Goal: Task Accomplishment & Management: Complete application form

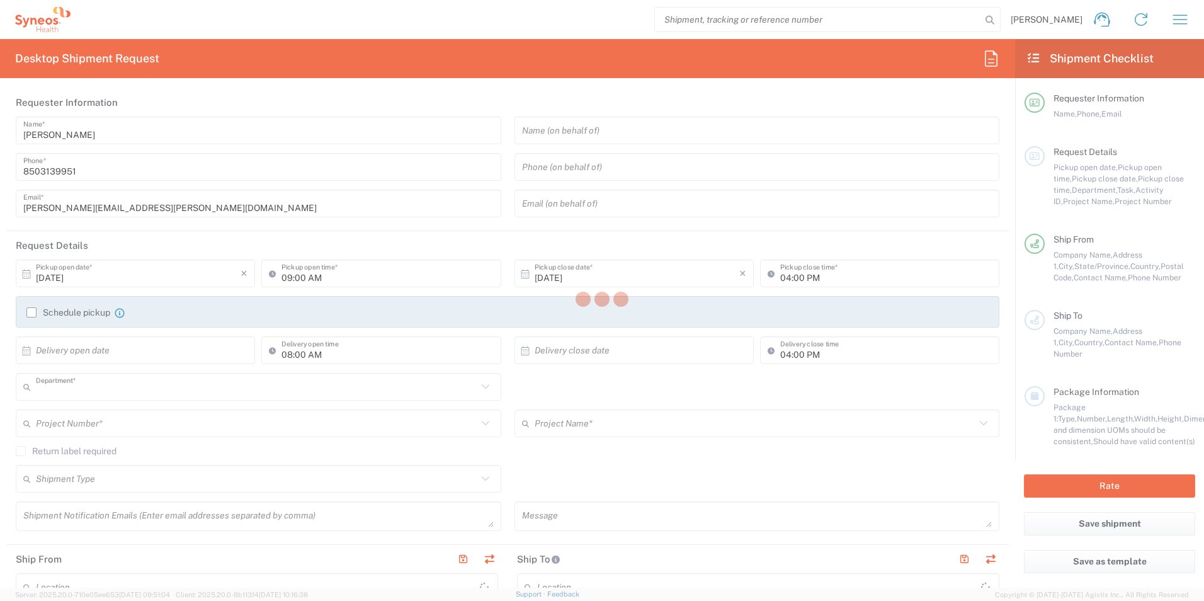
type input "3216"
type input "[US_STATE]"
type input "[GEOGRAPHIC_DATA]"
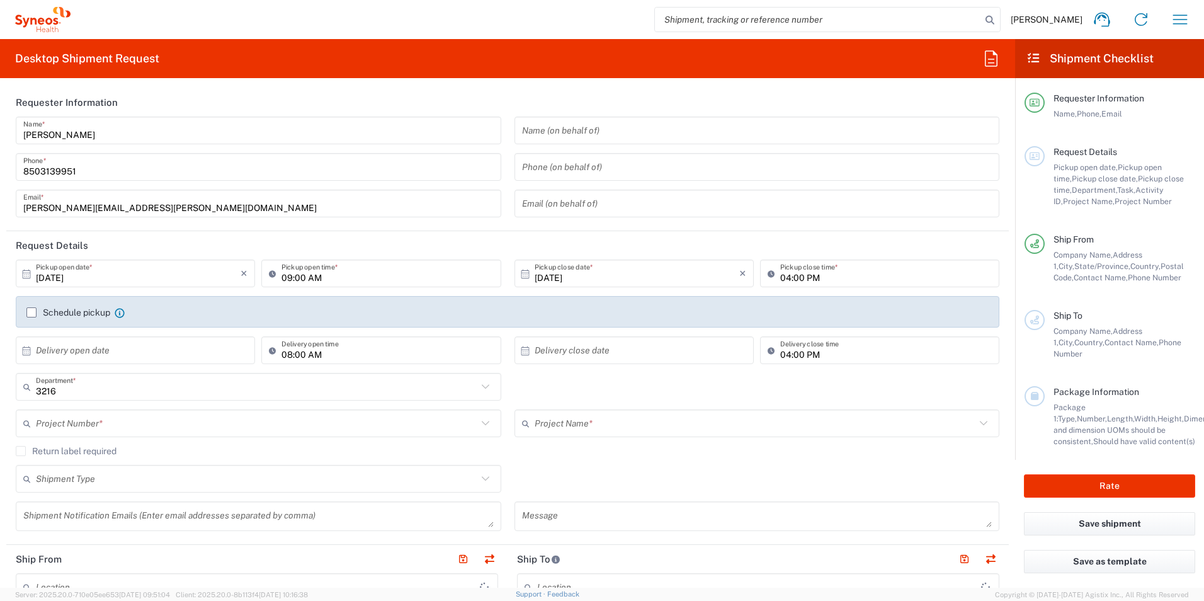
type input "[PERSON_NAME] Rsrch Grp ([GEOGRAPHIC_DATA]) In"
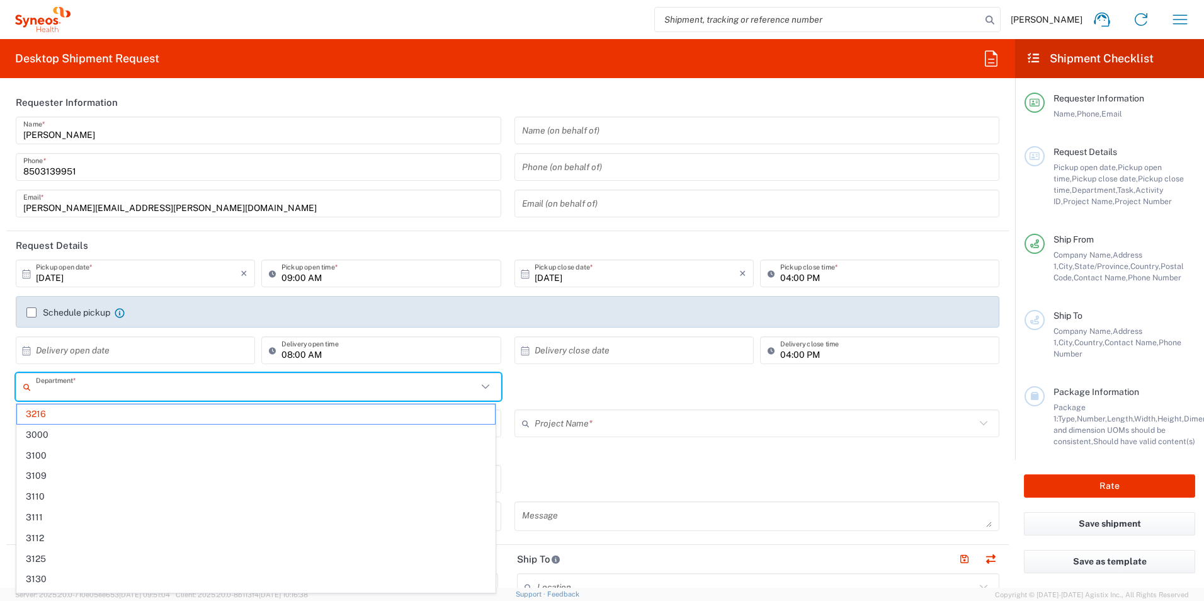
click at [121, 396] on input "text" at bounding box center [256, 387] width 441 height 22
type input "3190"
click at [104, 407] on span "3190" at bounding box center [256, 414] width 478 height 20
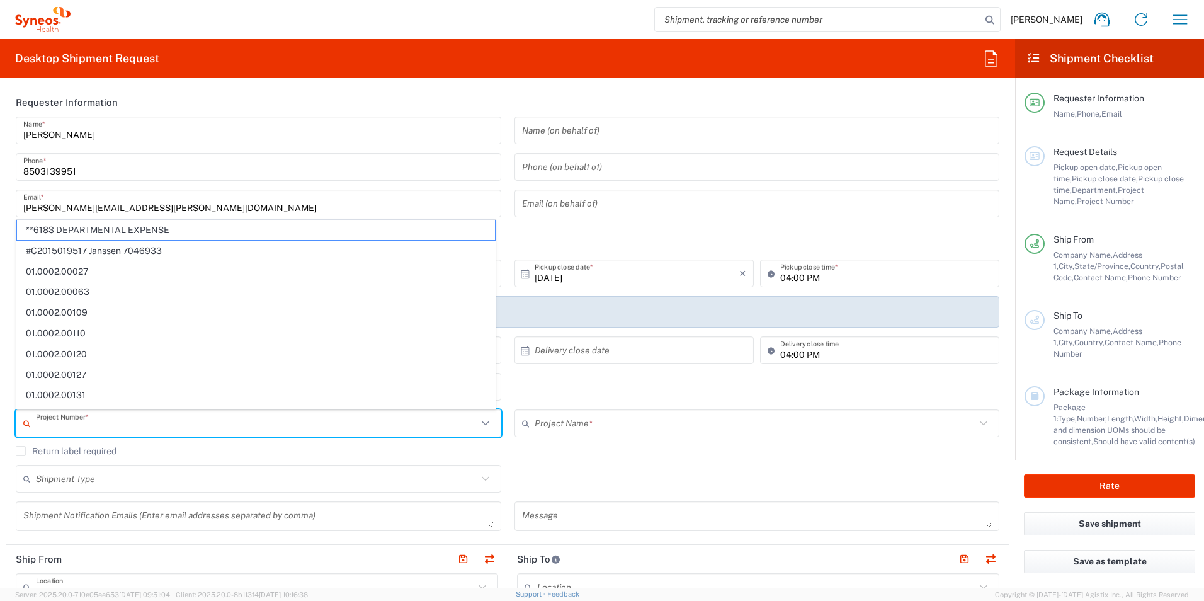
click at [191, 418] on input "text" at bounding box center [256, 423] width 441 height 22
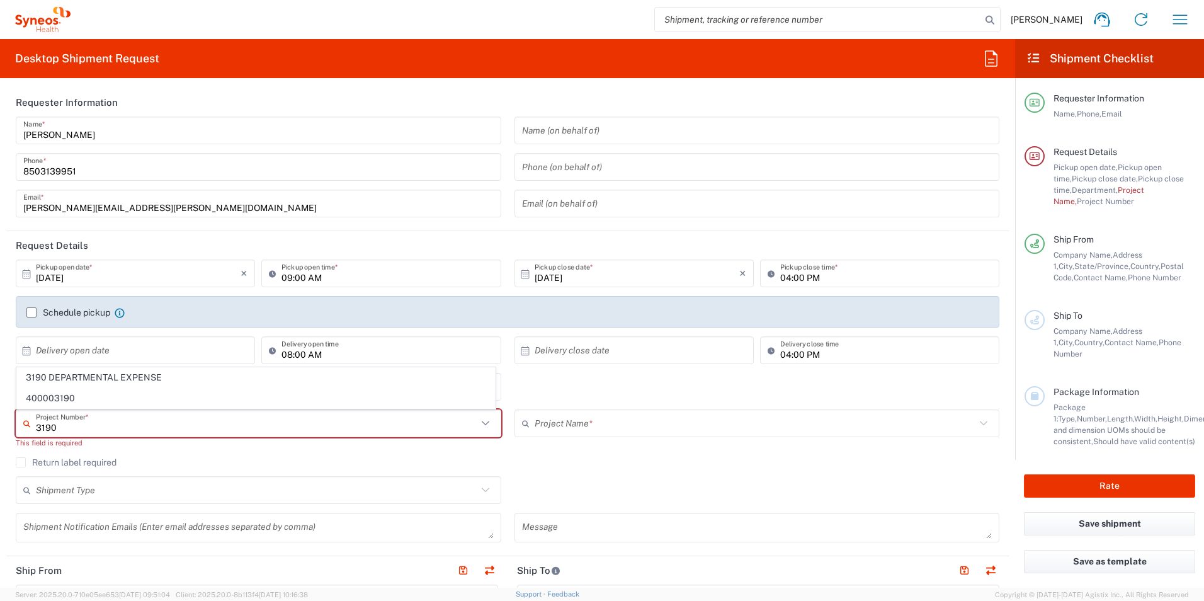
type input "3190"
click at [171, 453] on div "3190 Project Number * 3190 DEPARTMENTAL EXPENSE 400003190 This field is required" at bounding box center [258, 433] width 499 height 48
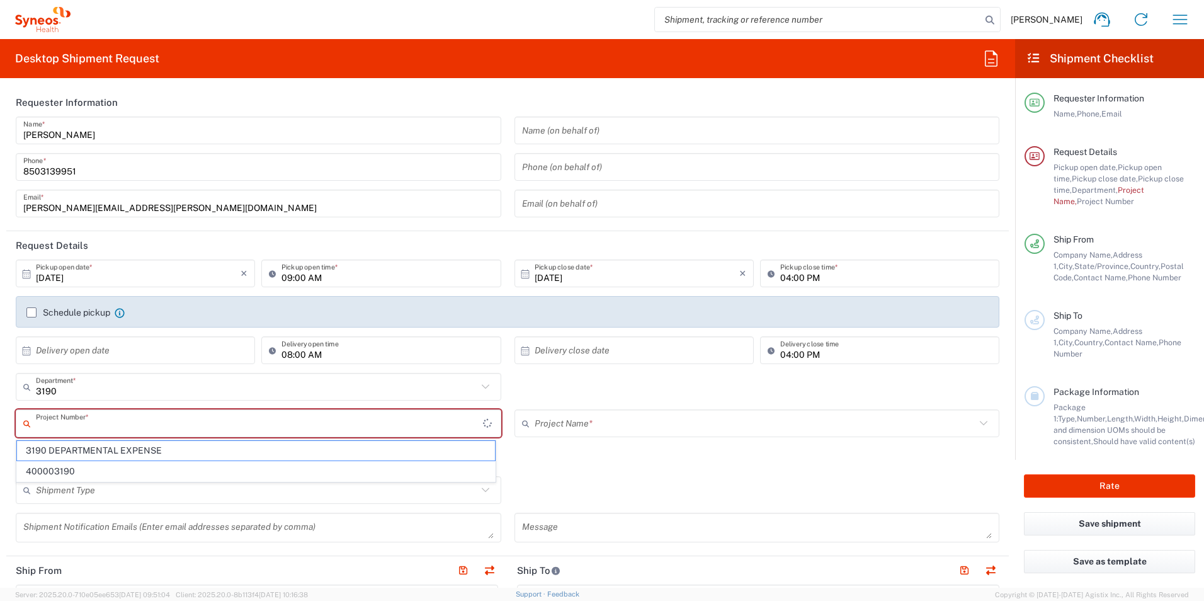
click at [143, 422] on input "text" at bounding box center [259, 423] width 447 height 22
click at [127, 451] on span "3190 DEPARTMENTAL EXPENSE" at bounding box center [256, 451] width 478 height 20
type input "3190 DEPARTMENTAL EXPENSE"
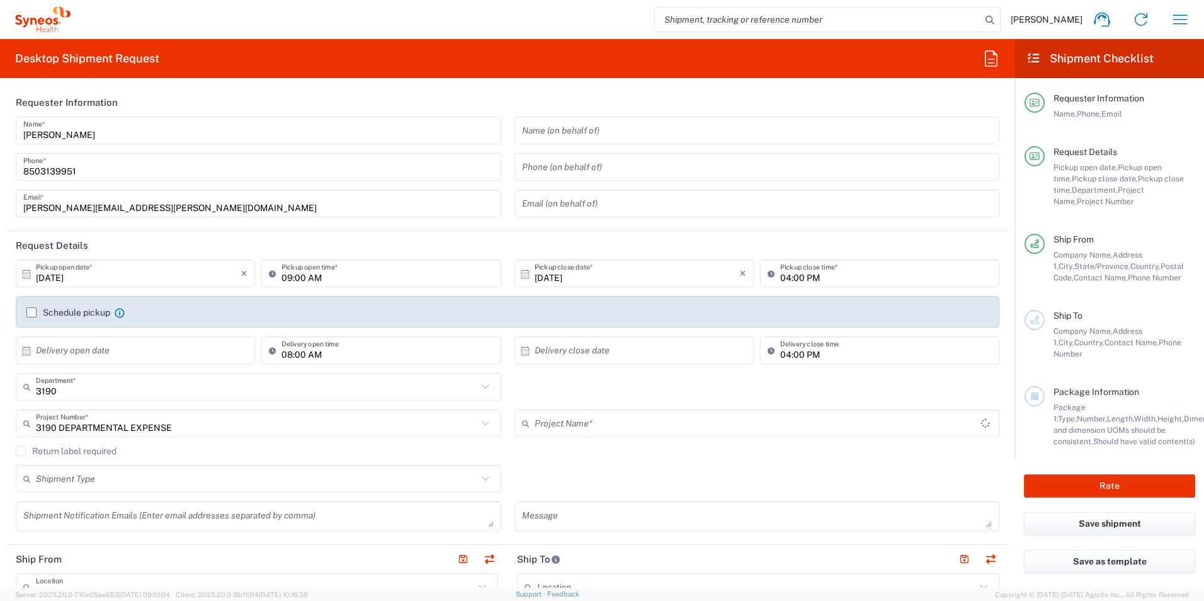
type input "3190 DEPARTMENTAL EXPENSE"
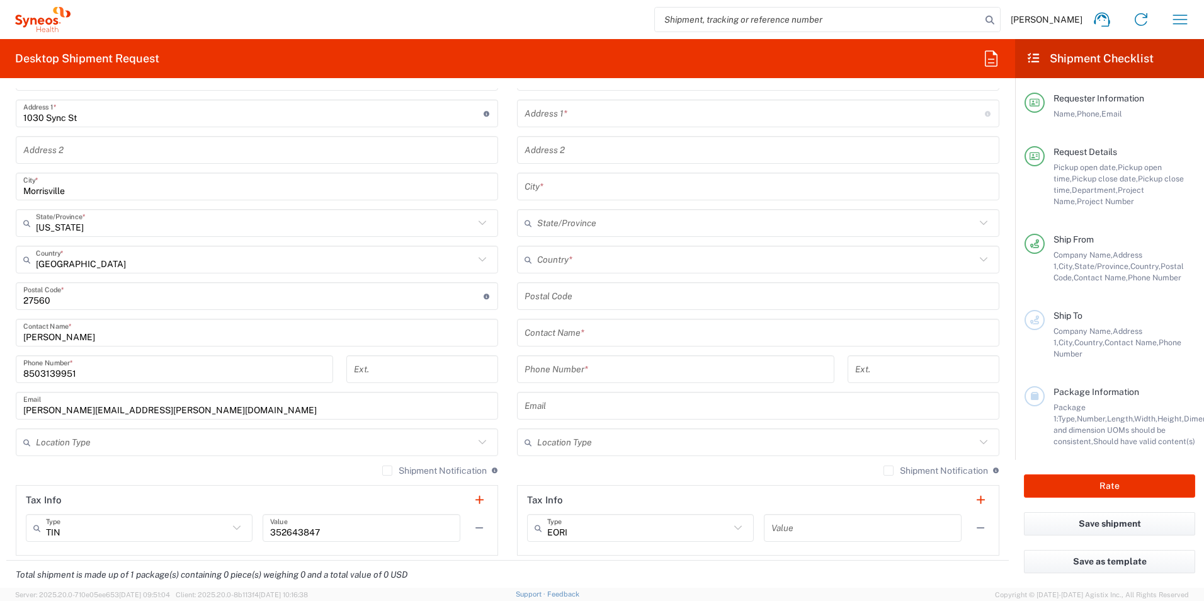
scroll to position [567, 0]
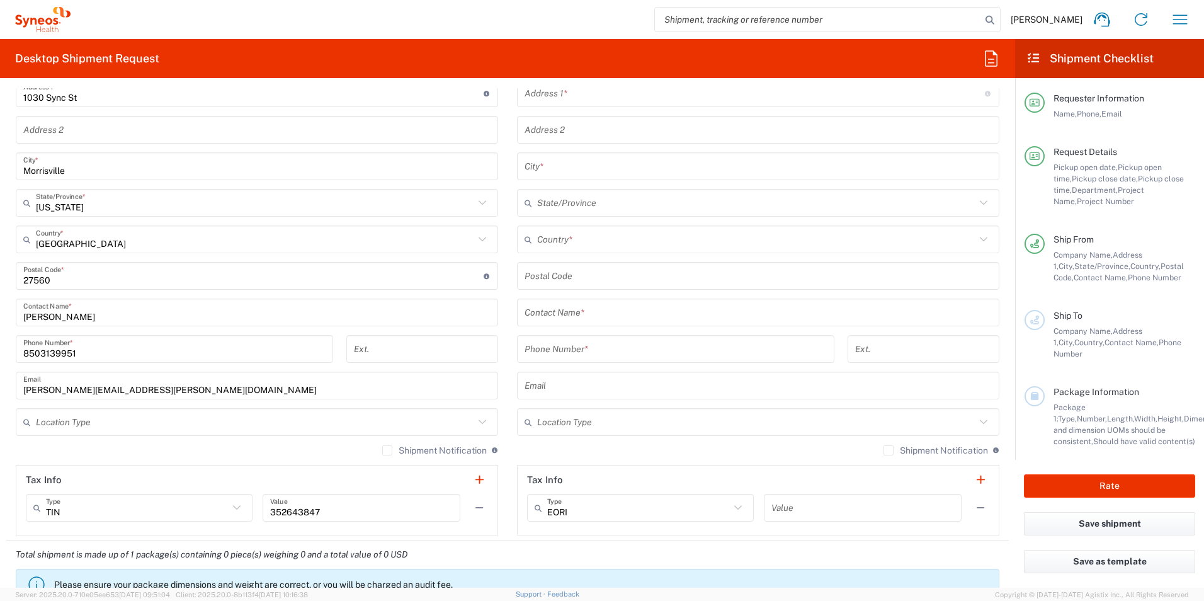
click at [592, 317] on input "text" at bounding box center [757, 313] width 467 height 22
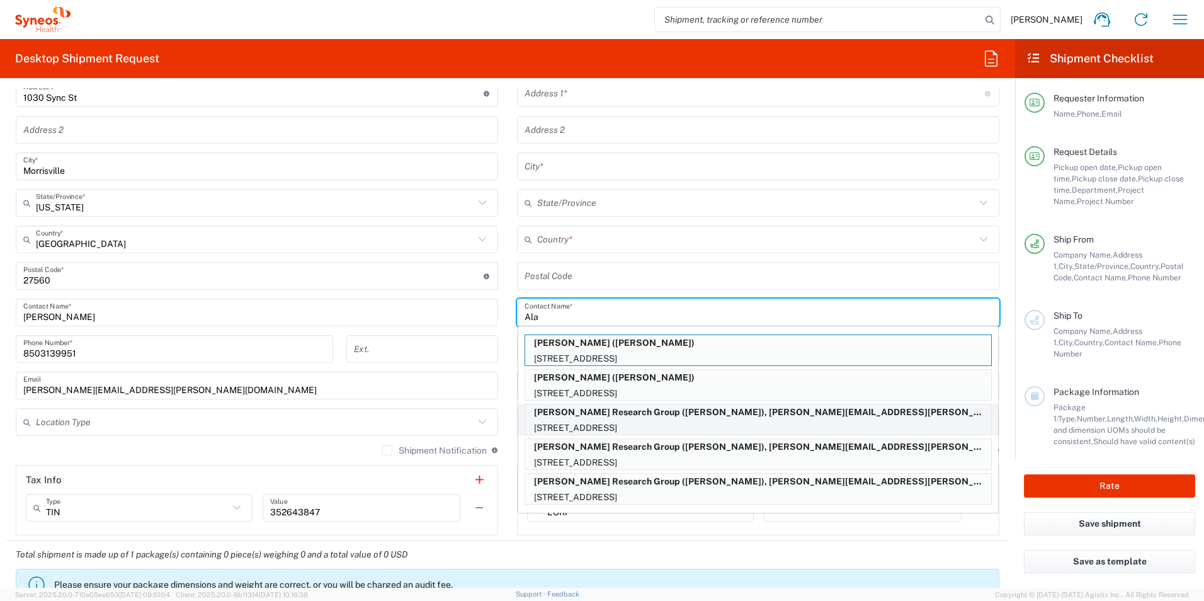
type input "Ala"
click at [651, 423] on p "[STREET_ADDRESS]" at bounding box center [758, 428] width 466 height 16
type input "[PERSON_NAME] Research Group"
type input "[STREET_ADDRESS]"
type input "Apt. 27"
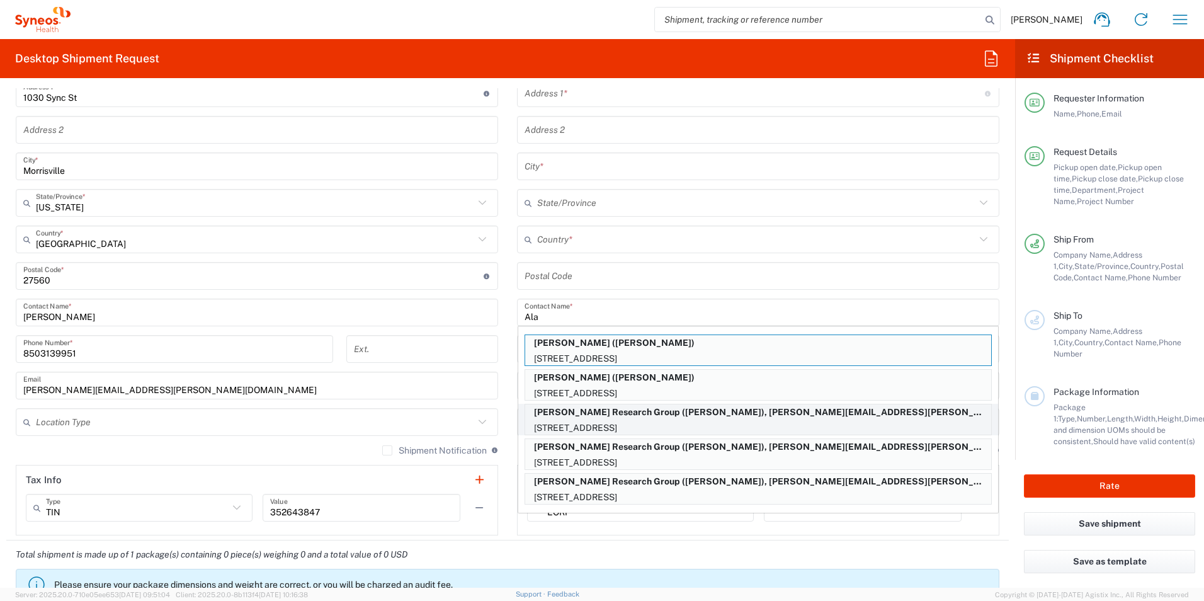
type input "[GEOGRAPHIC_DATA]"
type input "98103"
type input "[PERSON_NAME]"
type input "2063008653"
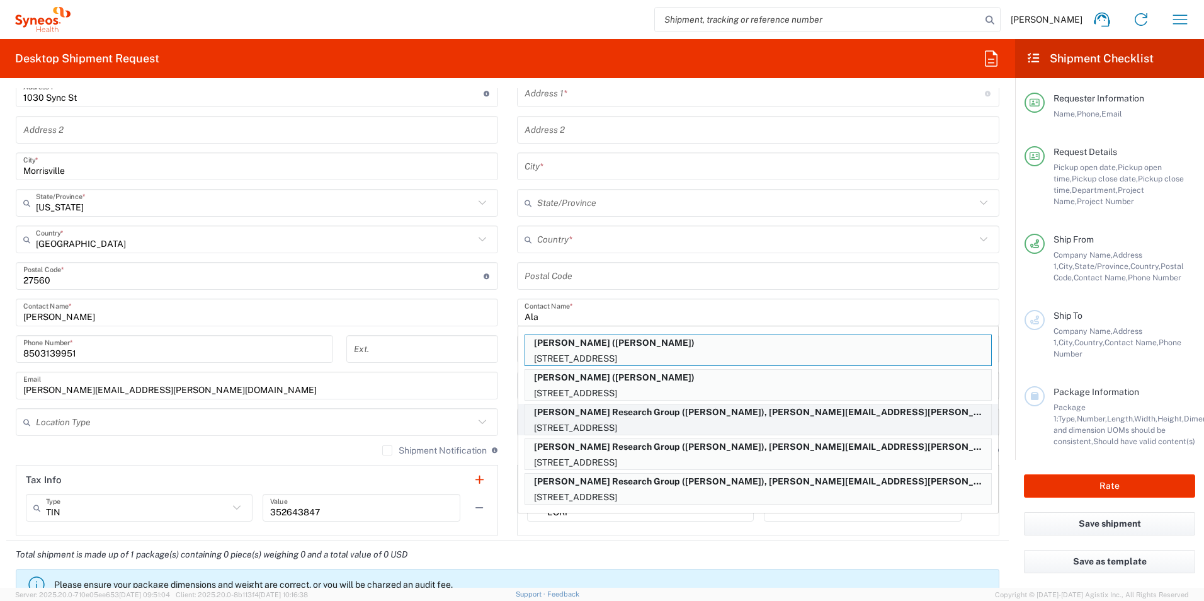
type input "[PERSON_NAME][EMAIL_ADDRESS][PERSON_NAME][DOMAIN_NAME]"
type input "[US_STATE]"
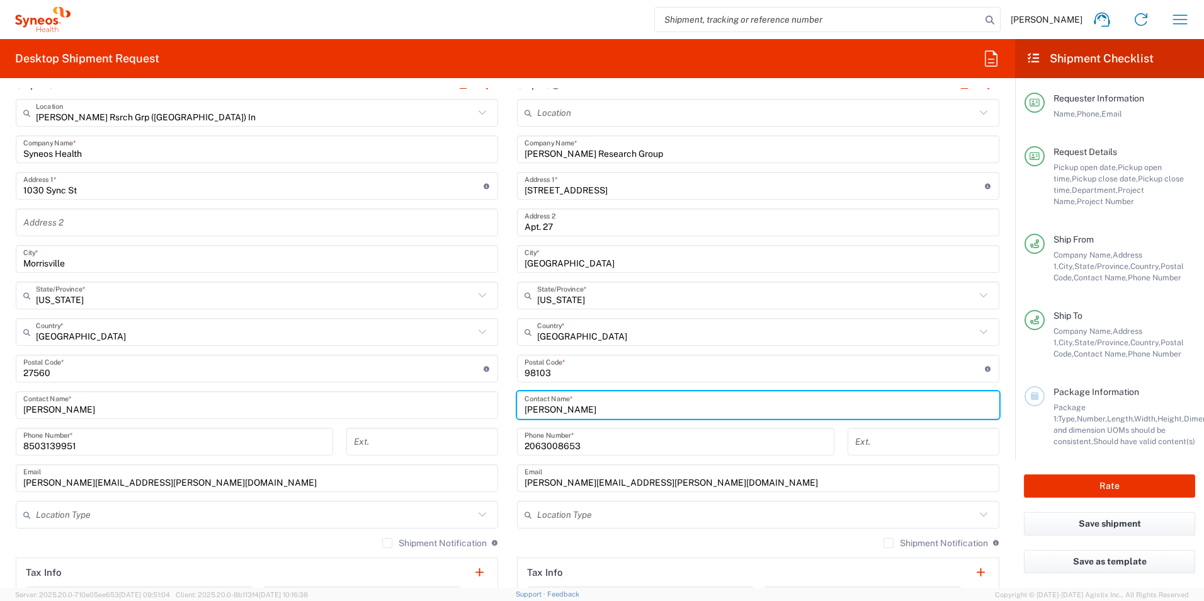
scroll to position [315, 0]
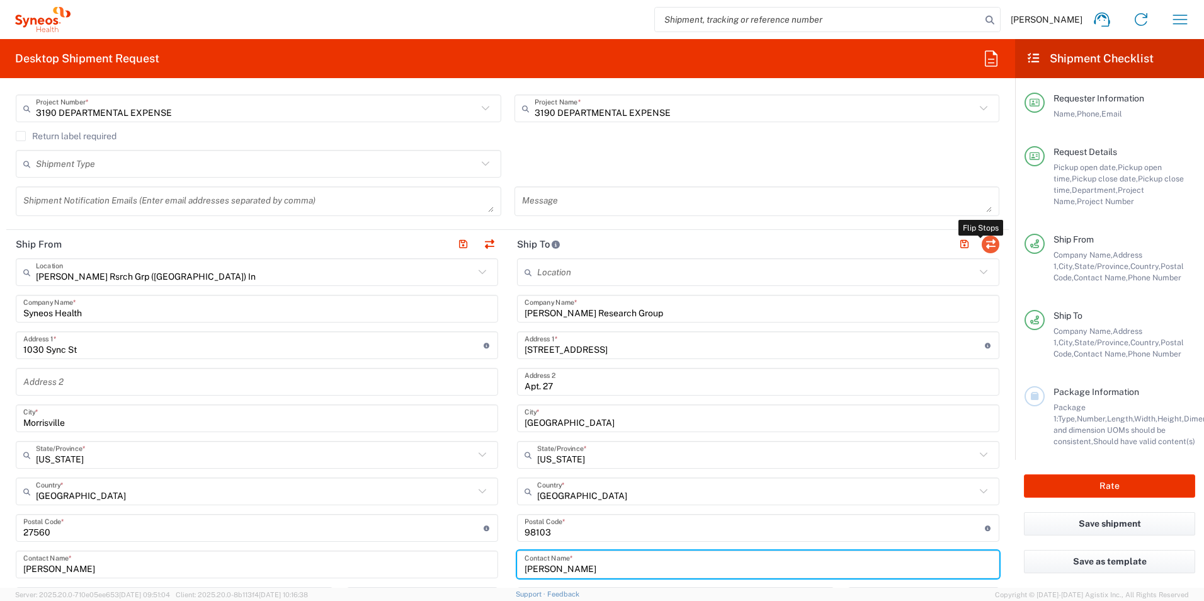
click at [981, 242] on button "button" at bounding box center [990, 244] width 18 height 18
type input "[PERSON_NAME] Research Group"
type input "[STREET_ADDRESS]"
type input "Apt. 27"
type input "[GEOGRAPHIC_DATA]"
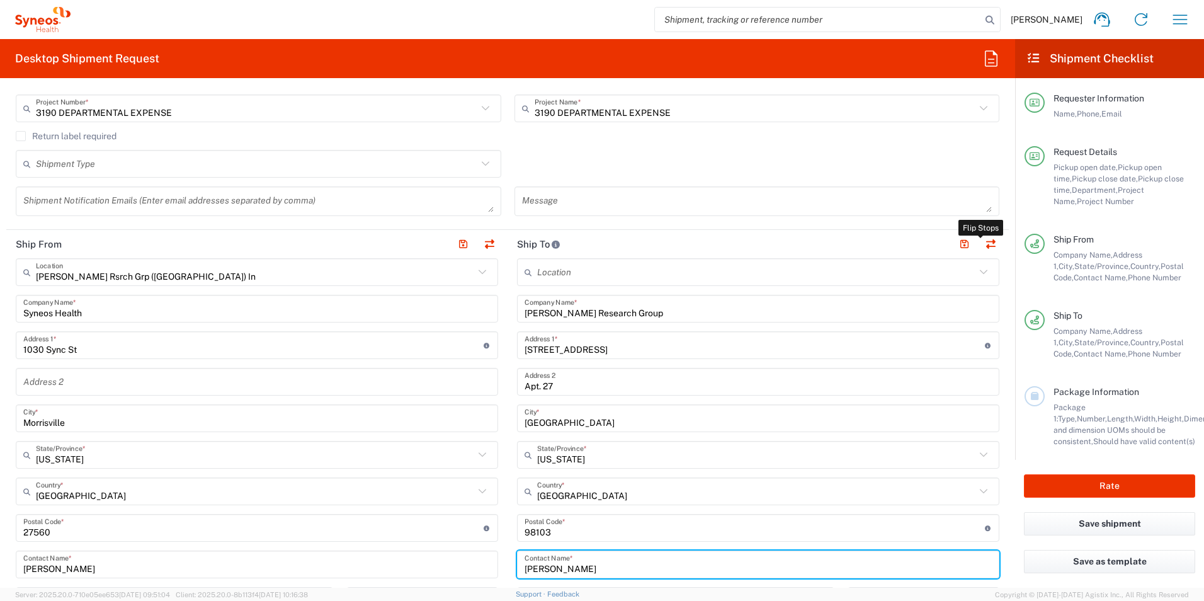
type input "[US_STATE]"
type input "98103"
type input "[PERSON_NAME]"
type input "2063008653"
type input "[PERSON_NAME][EMAIL_ADDRESS][PERSON_NAME][DOMAIN_NAME]"
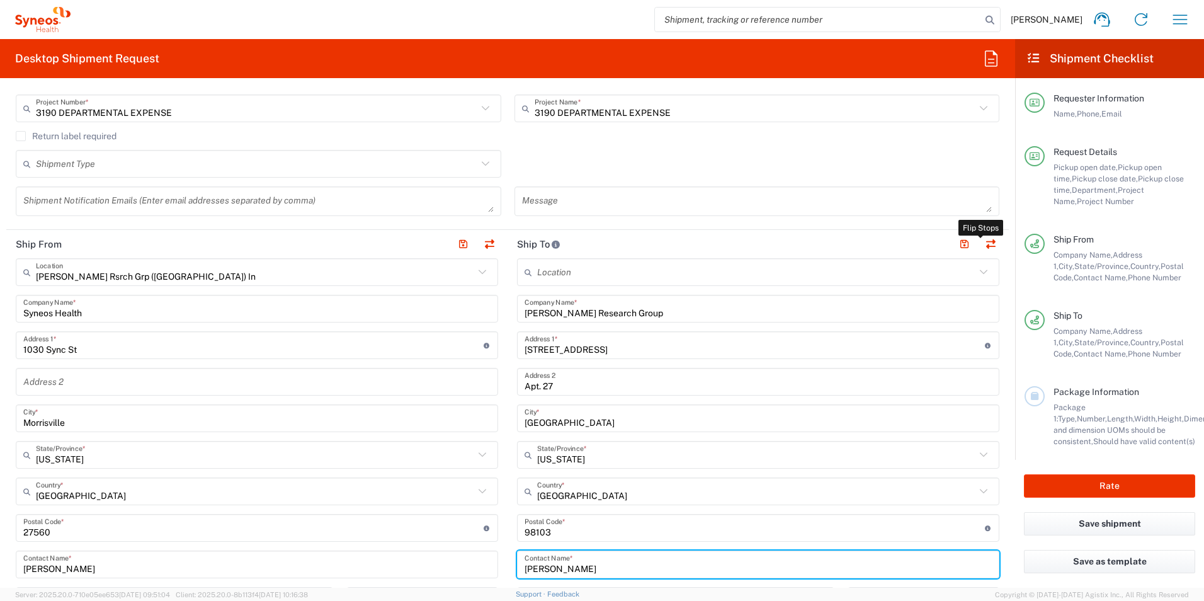
type input "[PERSON_NAME] Rsrch Grp ([GEOGRAPHIC_DATA]) In"
type input "Syneos Health"
type input "1030 Sync St"
type input "Morrisville"
type input "[US_STATE]"
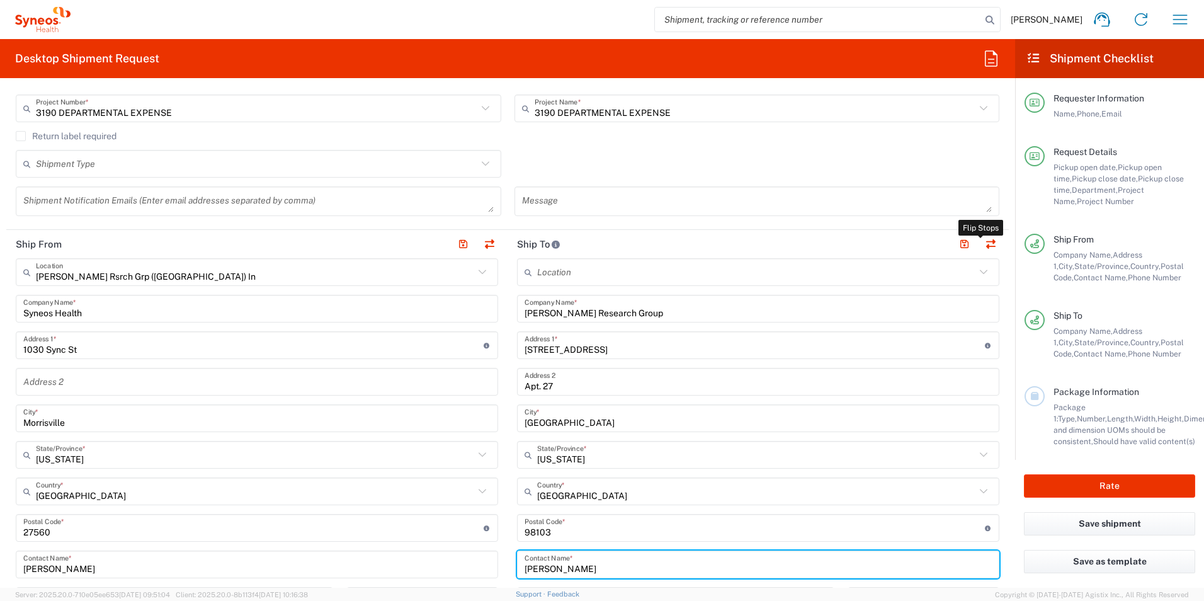
type input "27560"
type input "[PERSON_NAME]"
type input "8503139951"
type input "[PERSON_NAME][EMAIL_ADDRESS][PERSON_NAME][DOMAIN_NAME]"
type input "EORI"
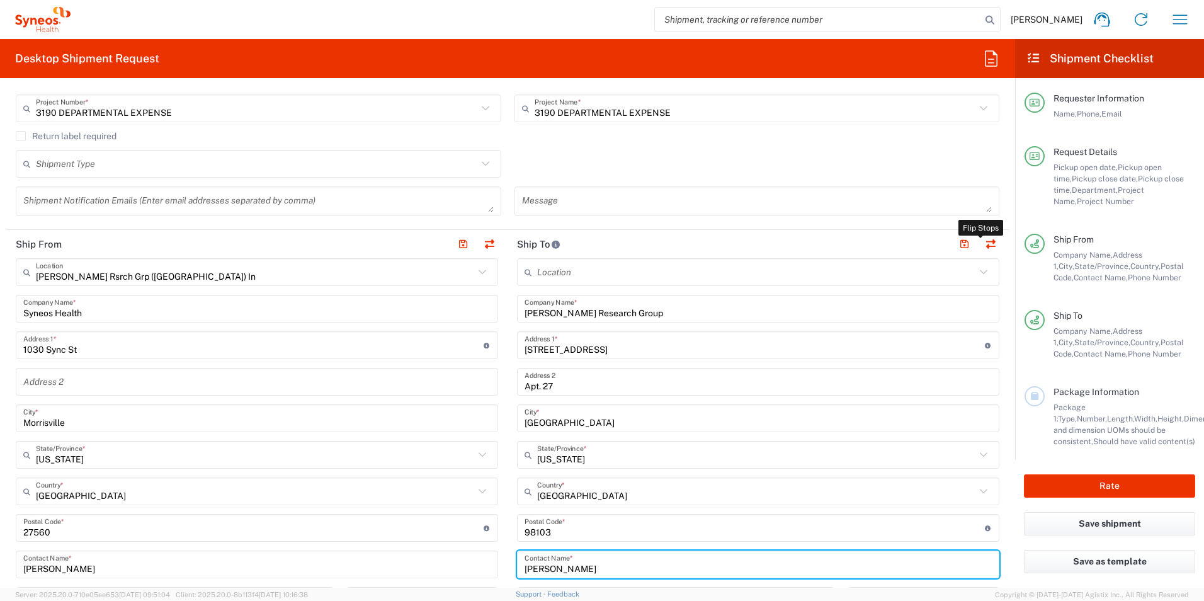
type input "TIN"
type input "352643847"
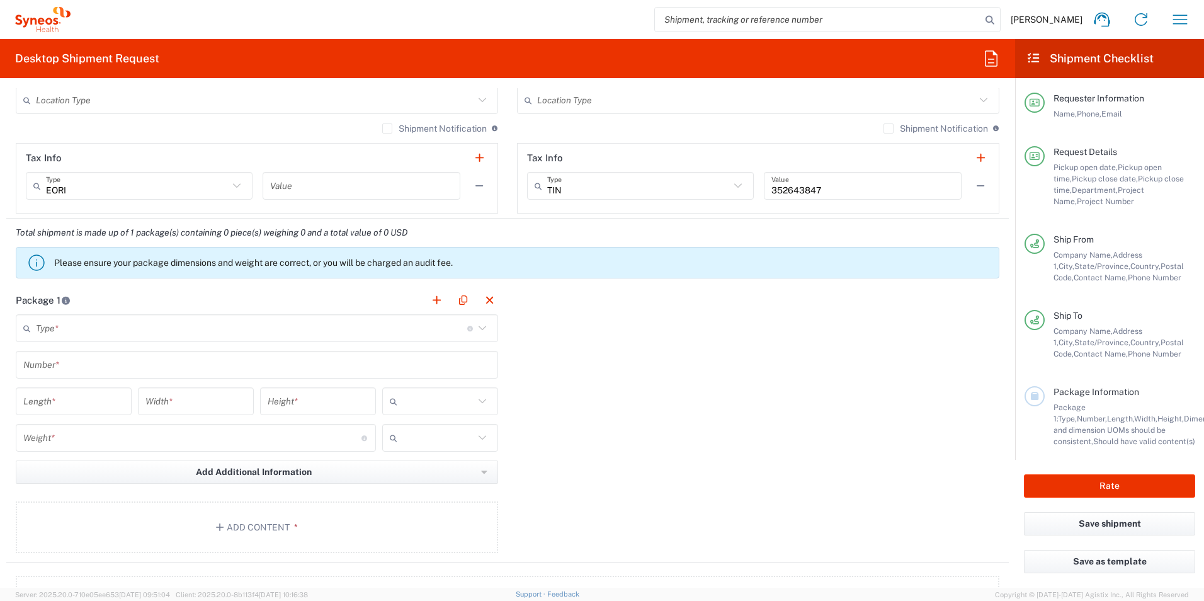
scroll to position [1007, 0]
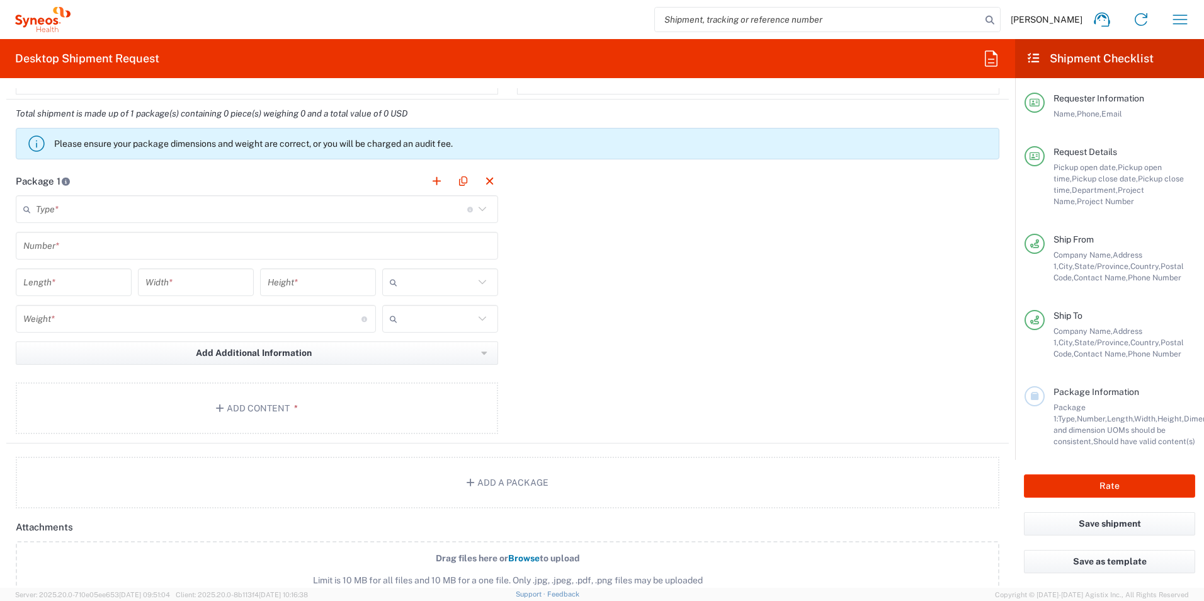
click at [166, 208] on input "text" at bounding box center [251, 209] width 431 height 22
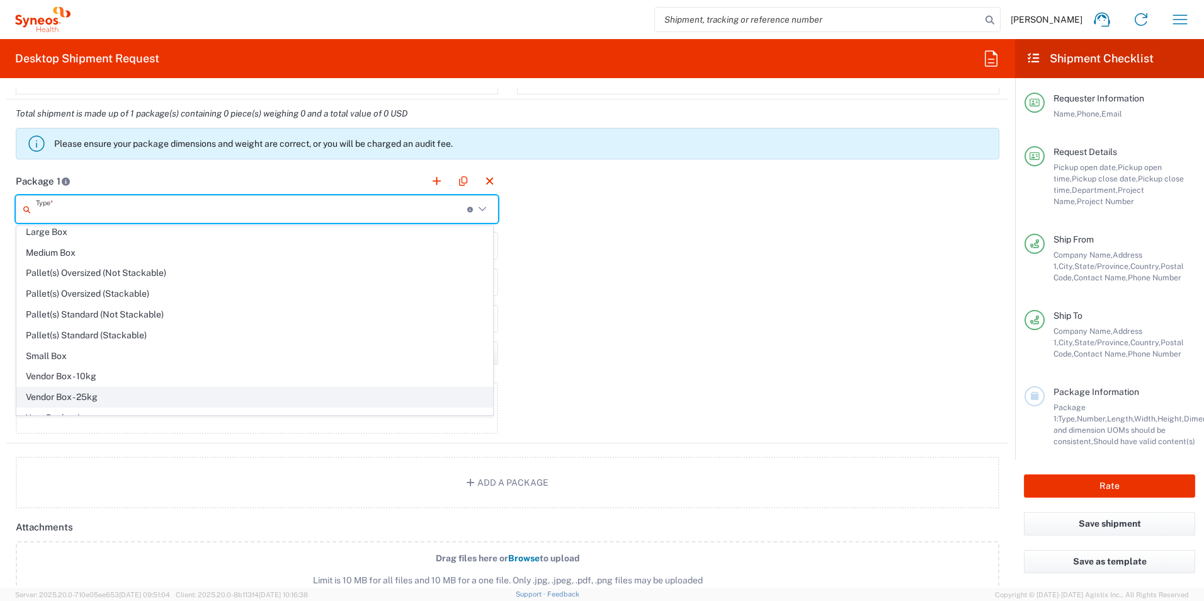
scroll to position [38, 0]
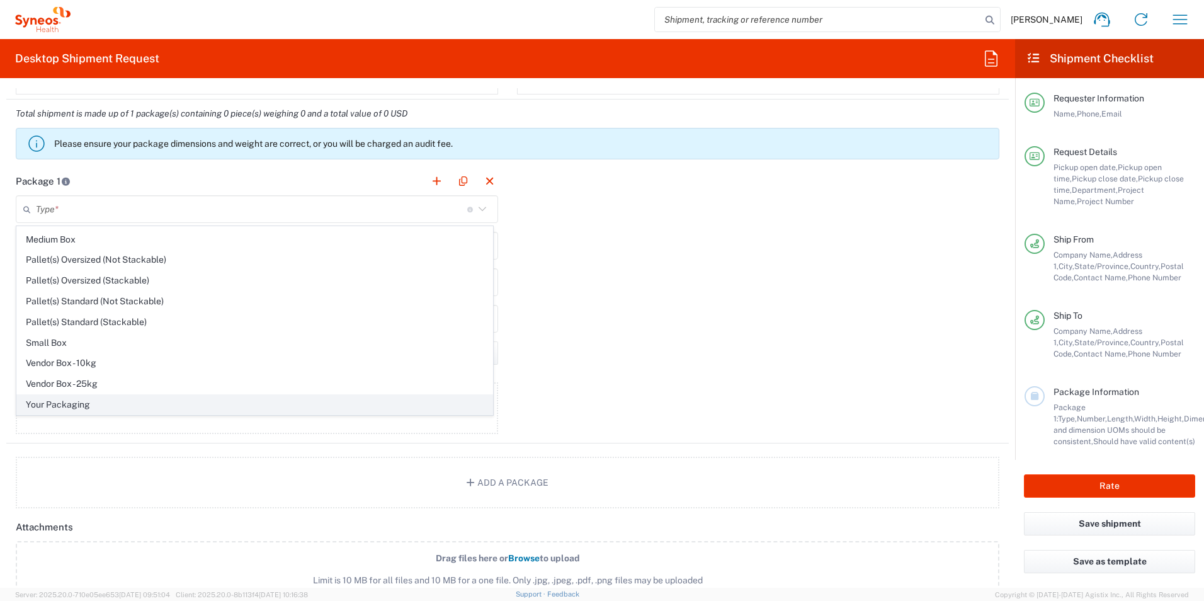
click at [98, 408] on span "Your Packaging" at bounding box center [254, 405] width 475 height 20
type input "Your Packaging"
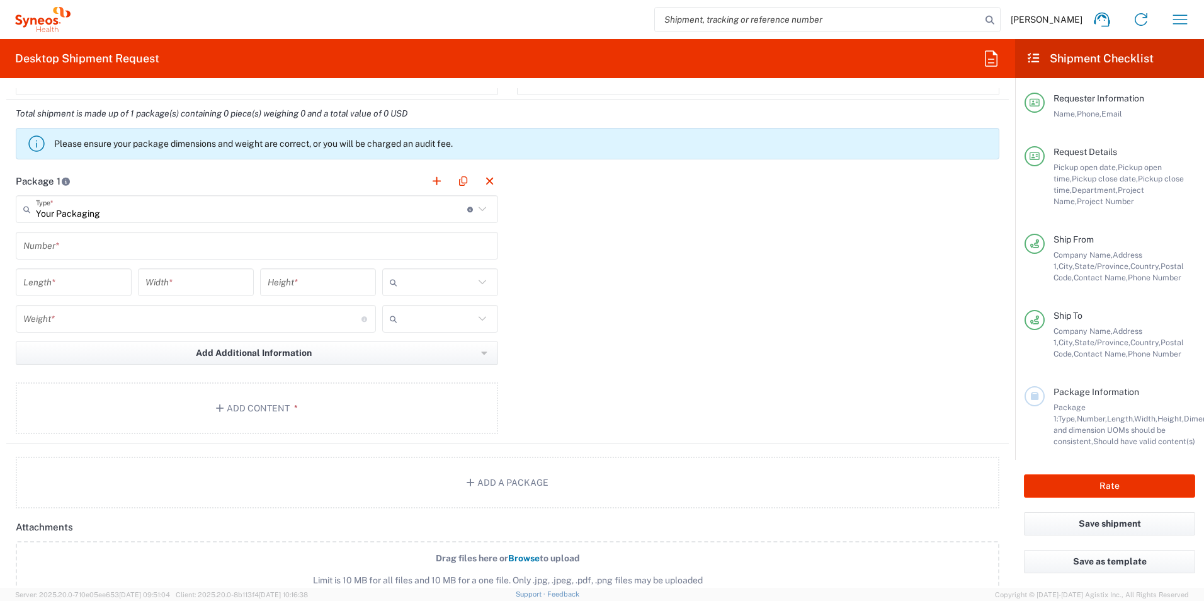
click at [99, 244] on input "text" at bounding box center [256, 246] width 467 height 22
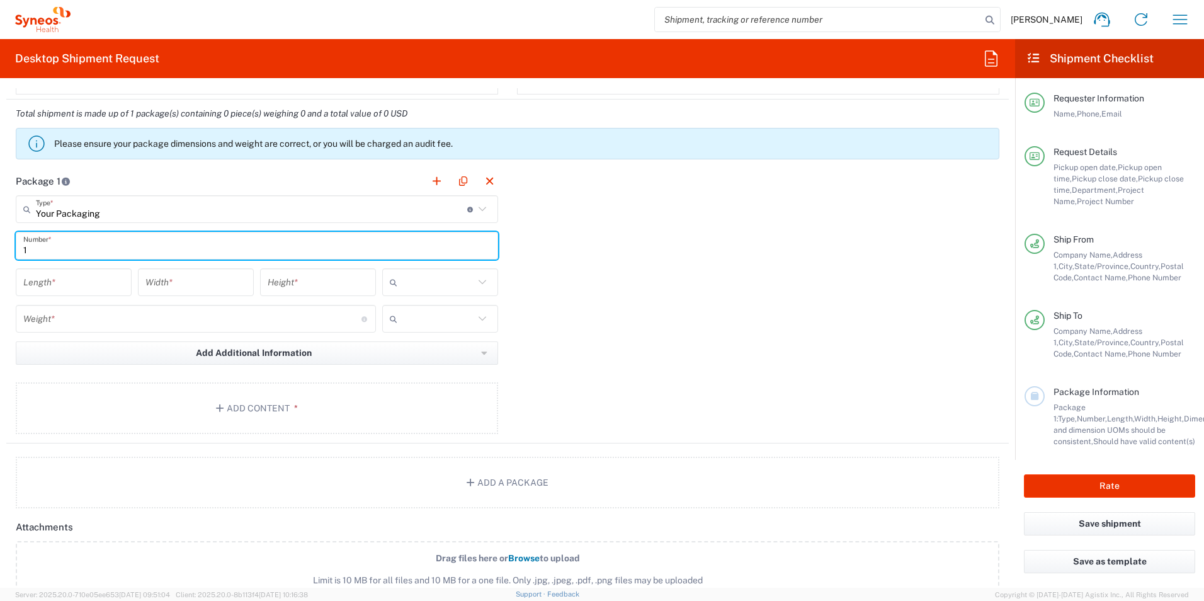
type input "1"
click at [82, 281] on input "number" at bounding box center [73, 282] width 101 height 22
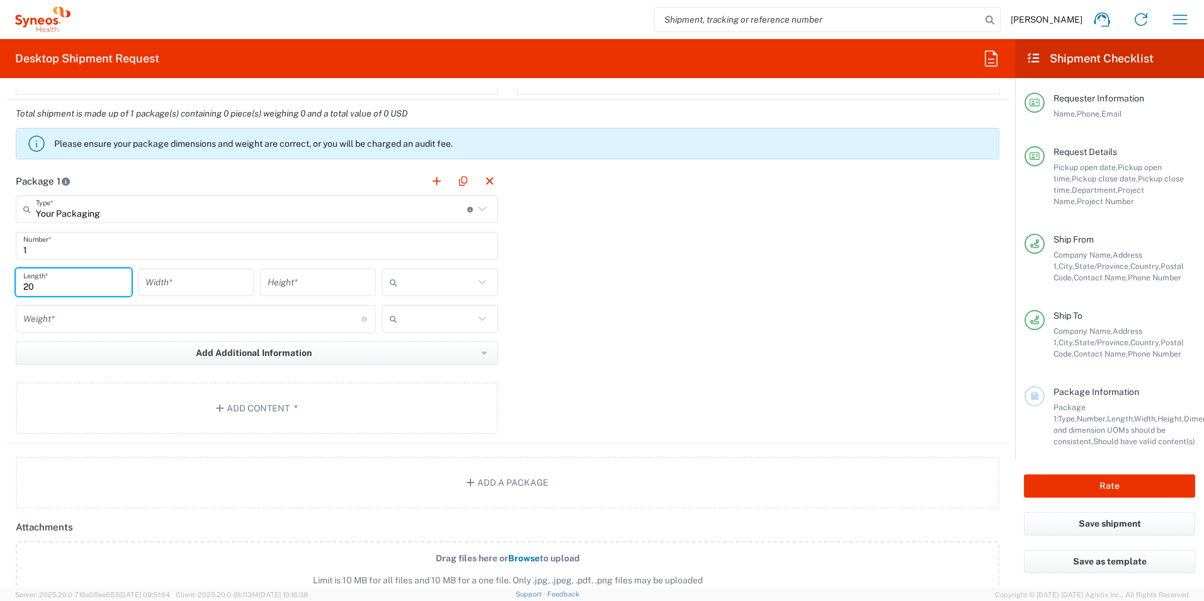
type input "20"
type input "in"
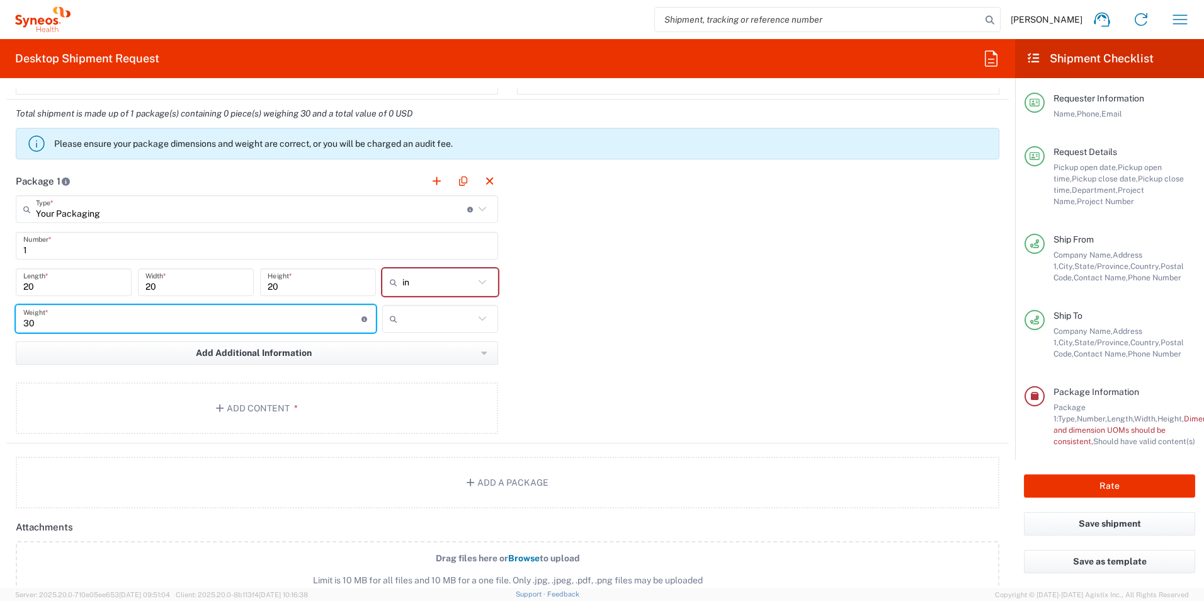
type input "30"
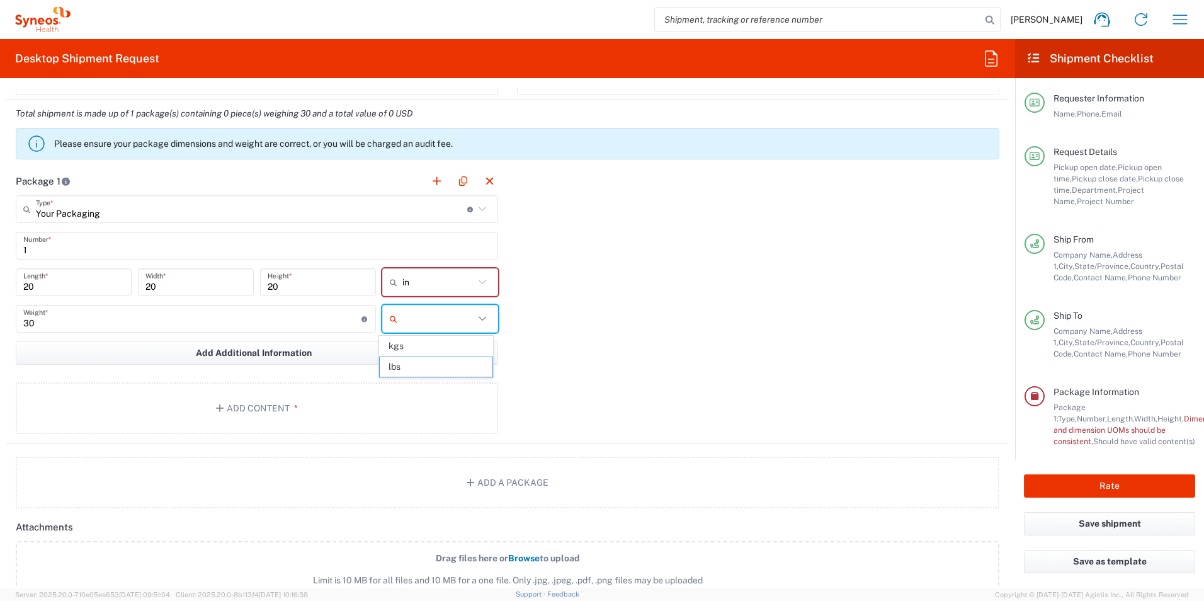
type input "lbs"
click at [321, 422] on button "Add Content *" at bounding box center [257, 408] width 482 height 52
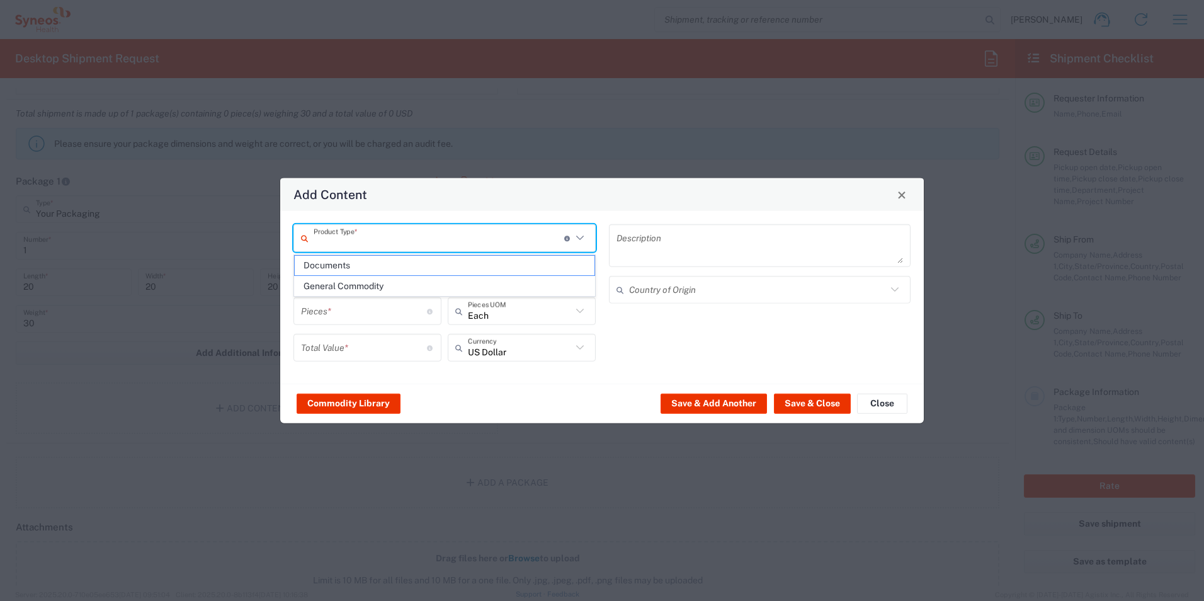
click at [383, 236] on input "text" at bounding box center [438, 238] width 251 height 22
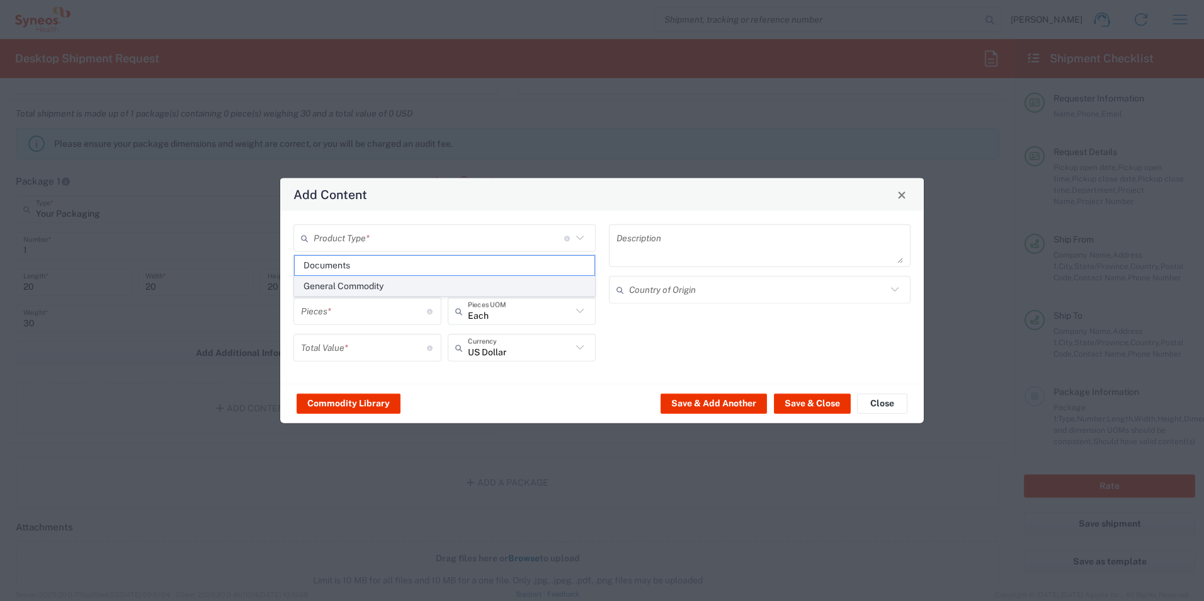
click at [381, 280] on span "General Commodity" at bounding box center [445, 286] width 300 height 20
type input "General Commodity"
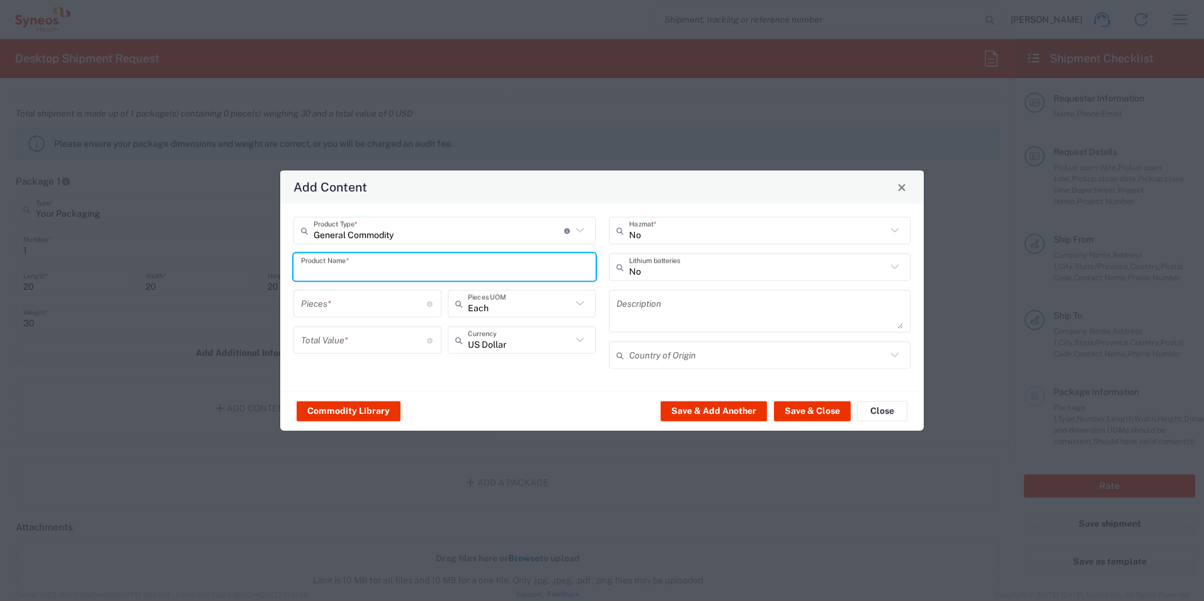
click at [381, 264] on input "text" at bounding box center [444, 267] width 287 height 22
type input "Nursing supplies"
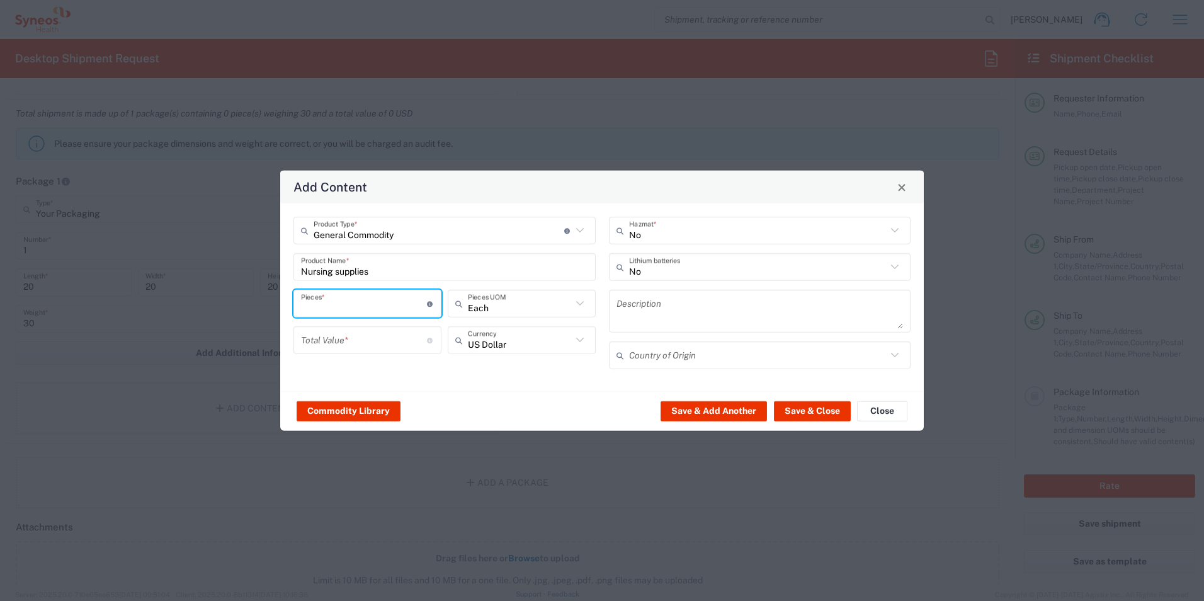
click at [353, 305] on input "number" at bounding box center [364, 303] width 126 height 22
type input "100"
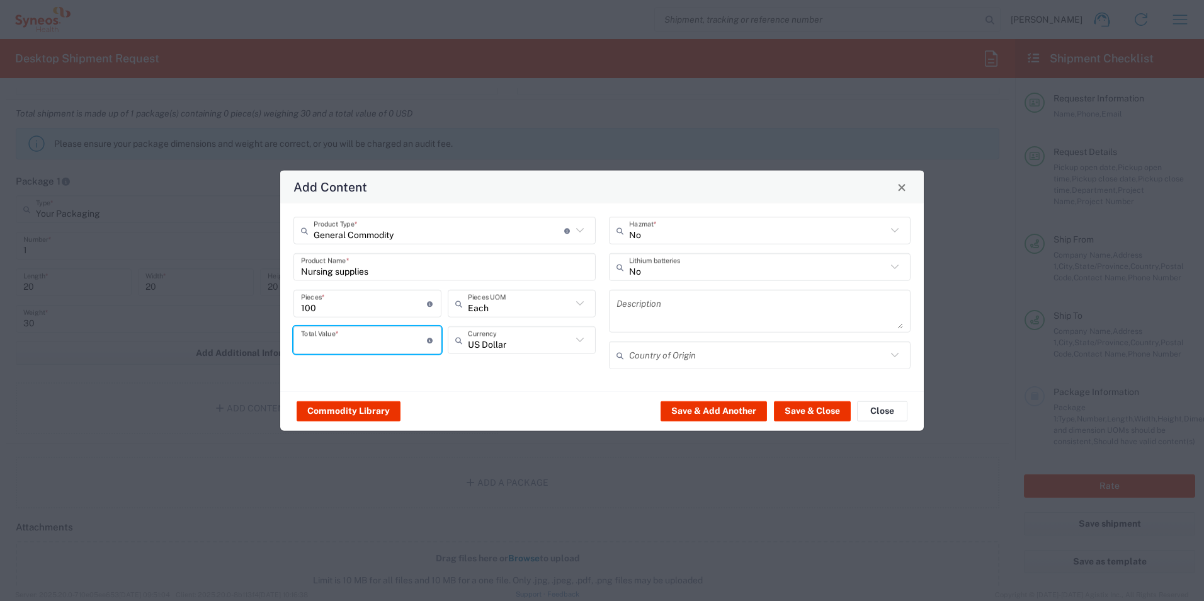
click at [366, 338] on input "number" at bounding box center [364, 340] width 126 height 22
type input "2000"
click at [837, 409] on button "Save & Close" at bounding box center [812, 410] width 77 height 20
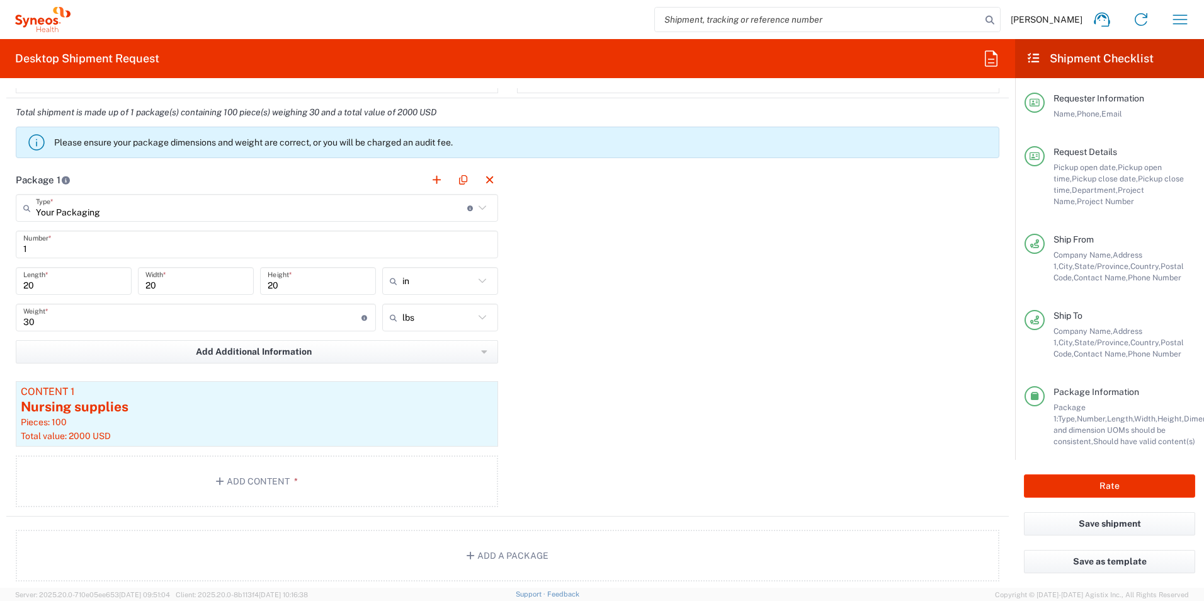
scroll to position [1007, 0]
click at [571, 560] on button "Add a Package" at bounding box center [507, 557] width 983 height 52
click at [568, 208] on input "text" at bounding box center [752, 209] width 431 height 22
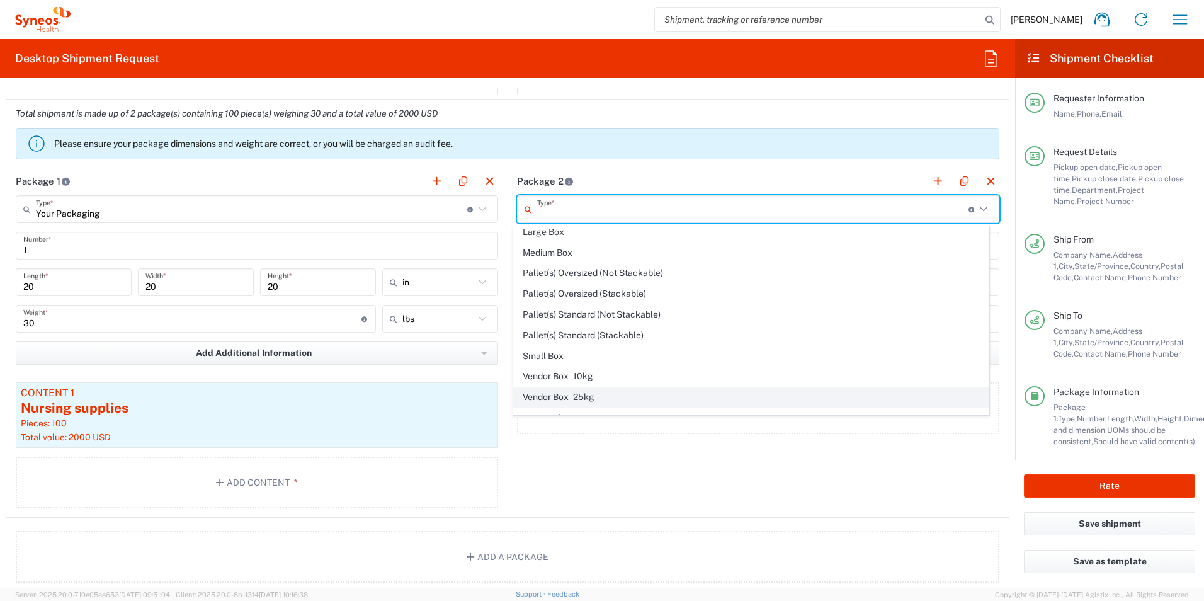
scroll to position [38, 0]
click at [577, 407] on span "Your Packaging" at bounding box center [751, 405] width 475 height 20
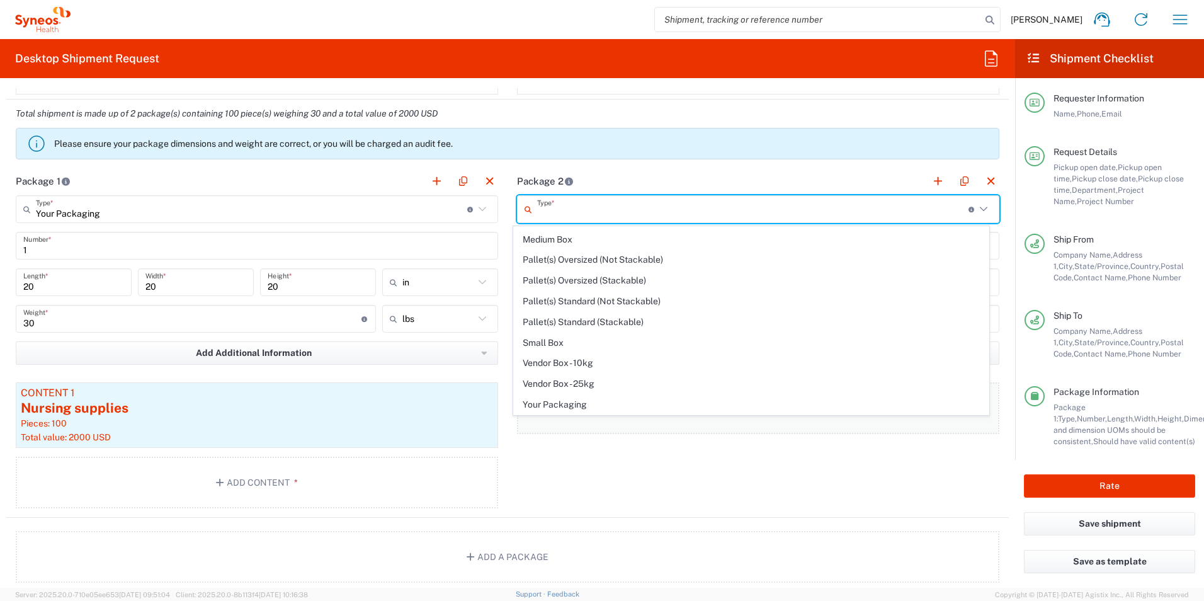
type input "Your Packaging"
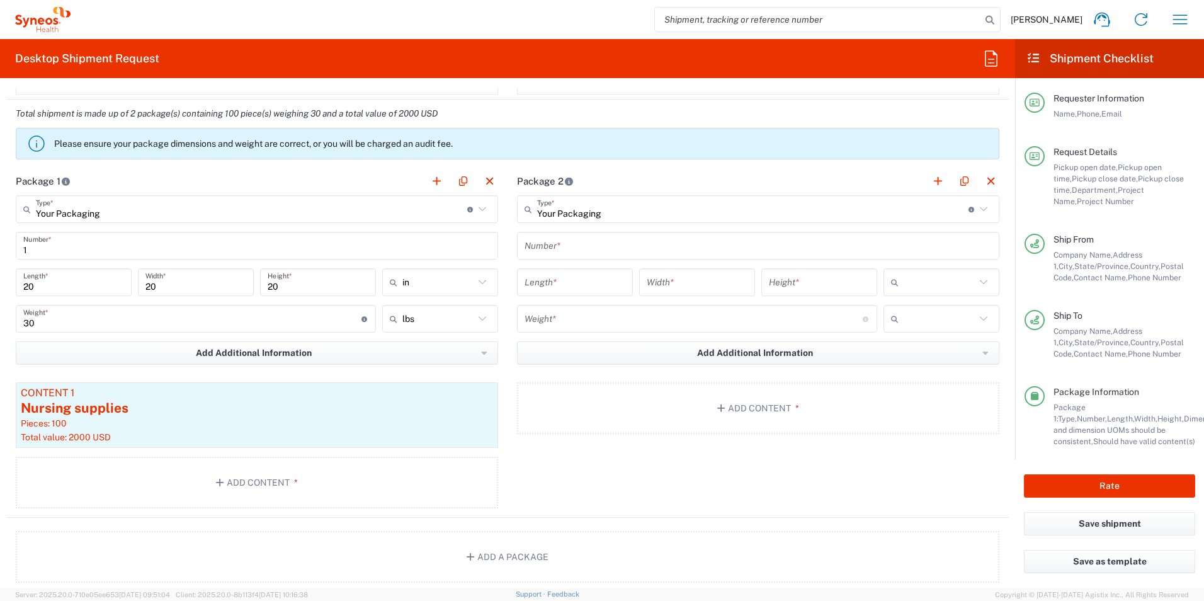
click at [591, 244] on input "text" at bounding box center [757, 246] width 467 height 22
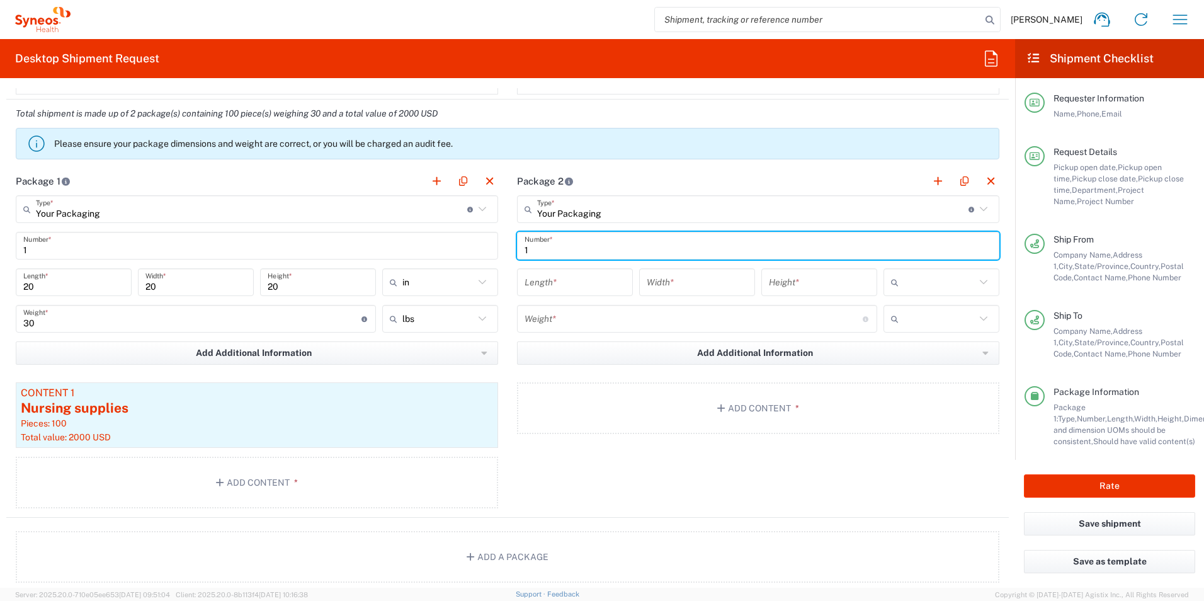
type input "1"
click at [584, 272] on input "number" at bounding box center [574, 282] width 101 height 22
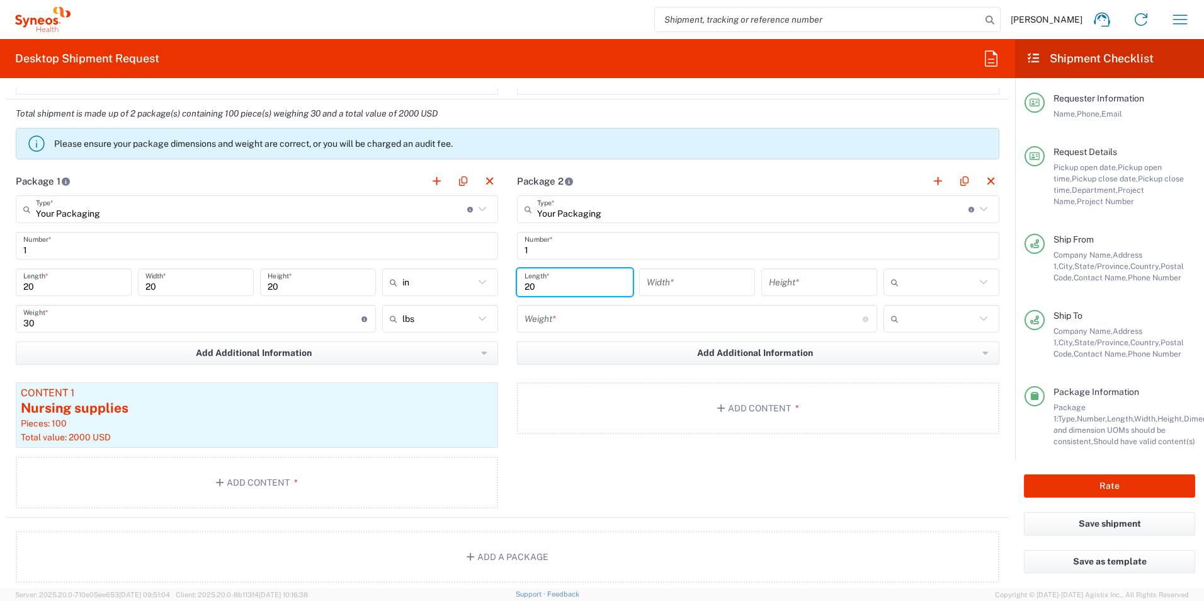
type input "20"
type input "in"
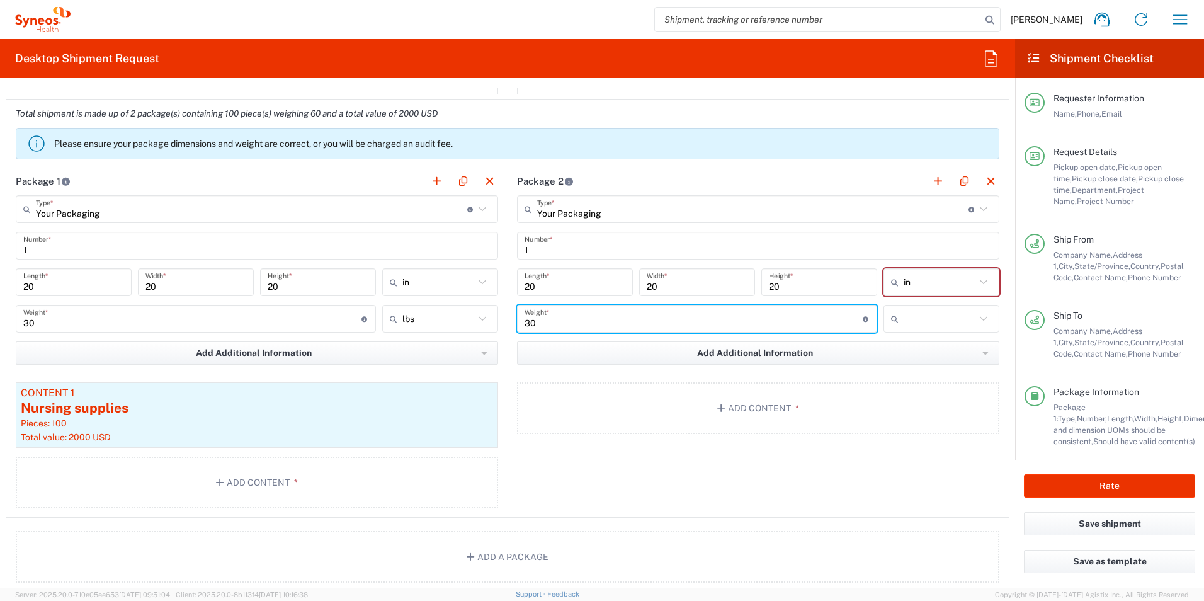
type input "30"
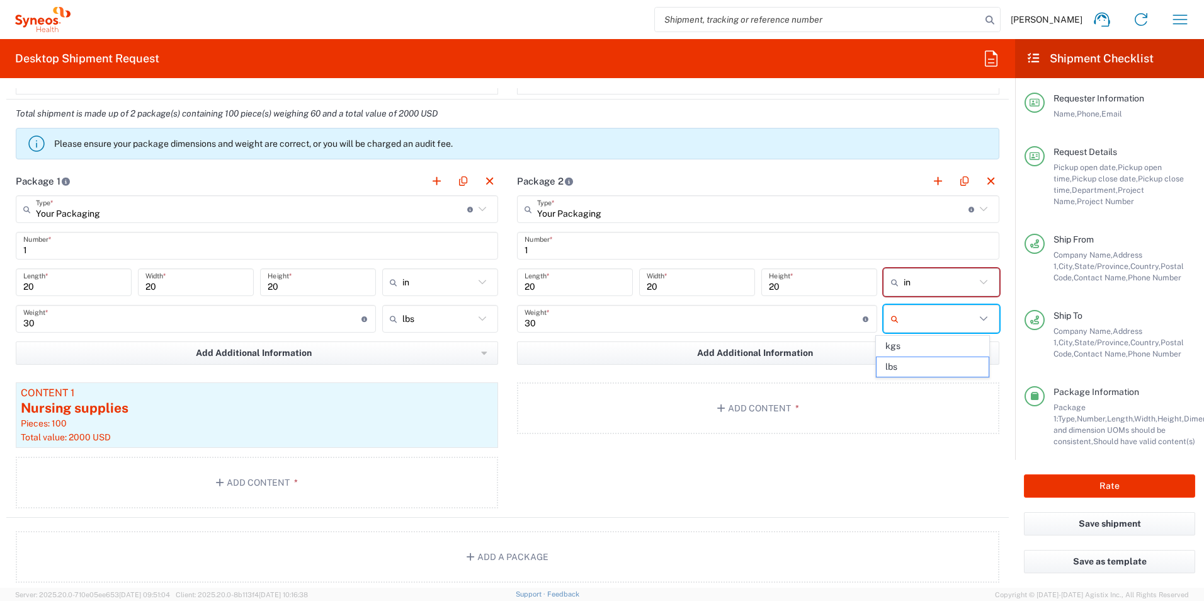
type input "lbs"
click at [709, 397] on button "Add Content *" at bounding box center [758, 408] width 482 height 52
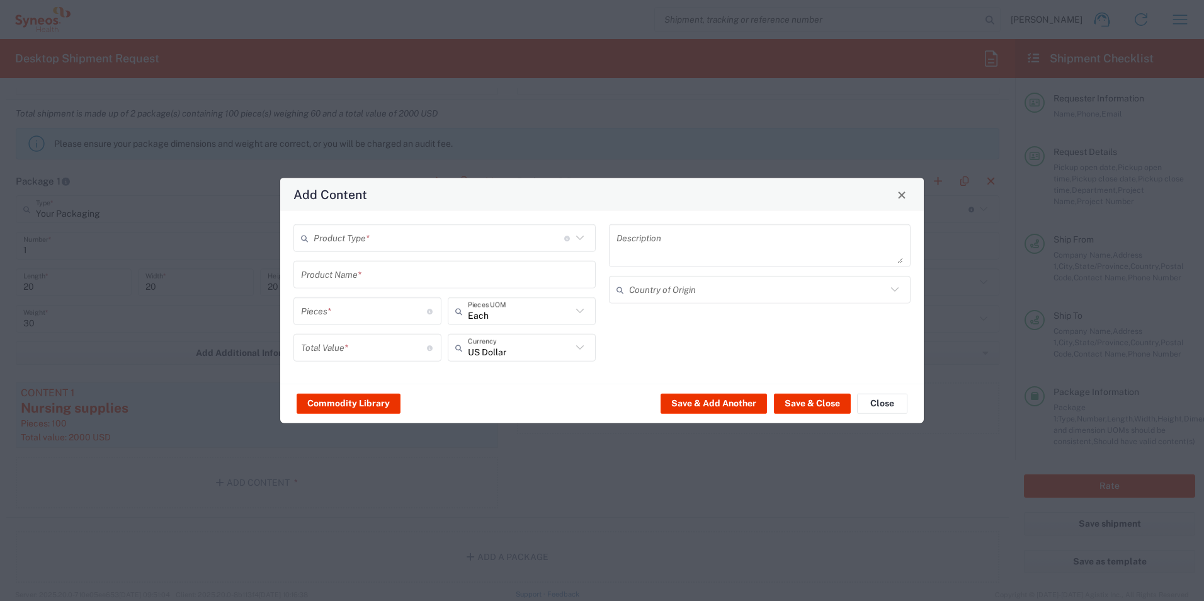
click at [464, 235] on input "text" at bounding box center [438, 238] width 251 height 22
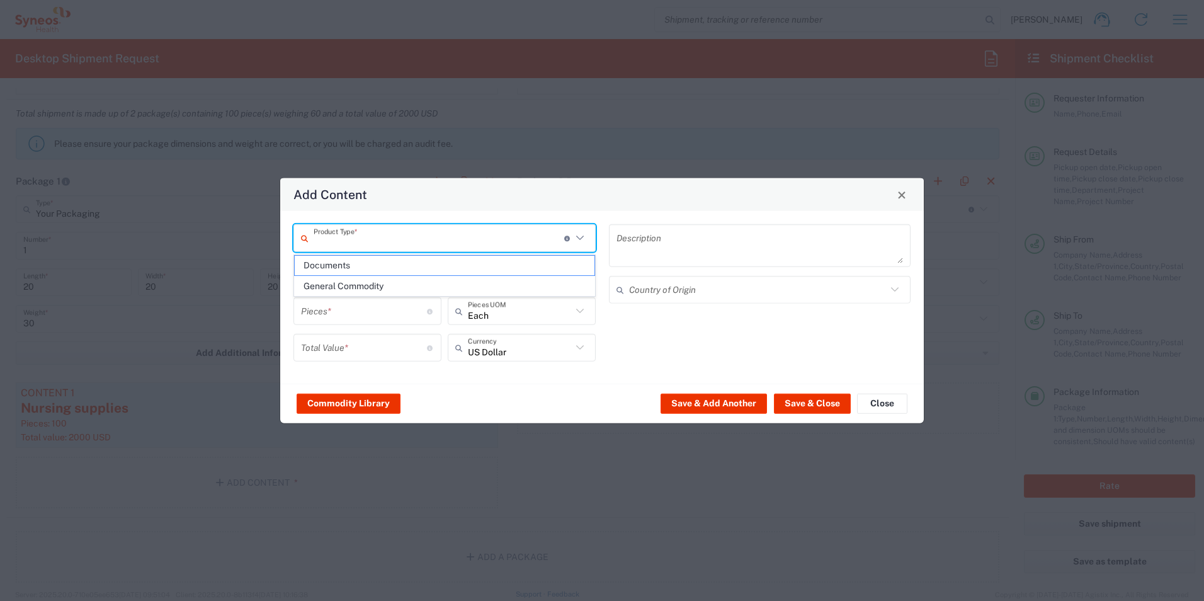
click at [430, 276] on li "General Commodity" at bounding box center [444, 286] width 301 height 21
type input "General Commodity"
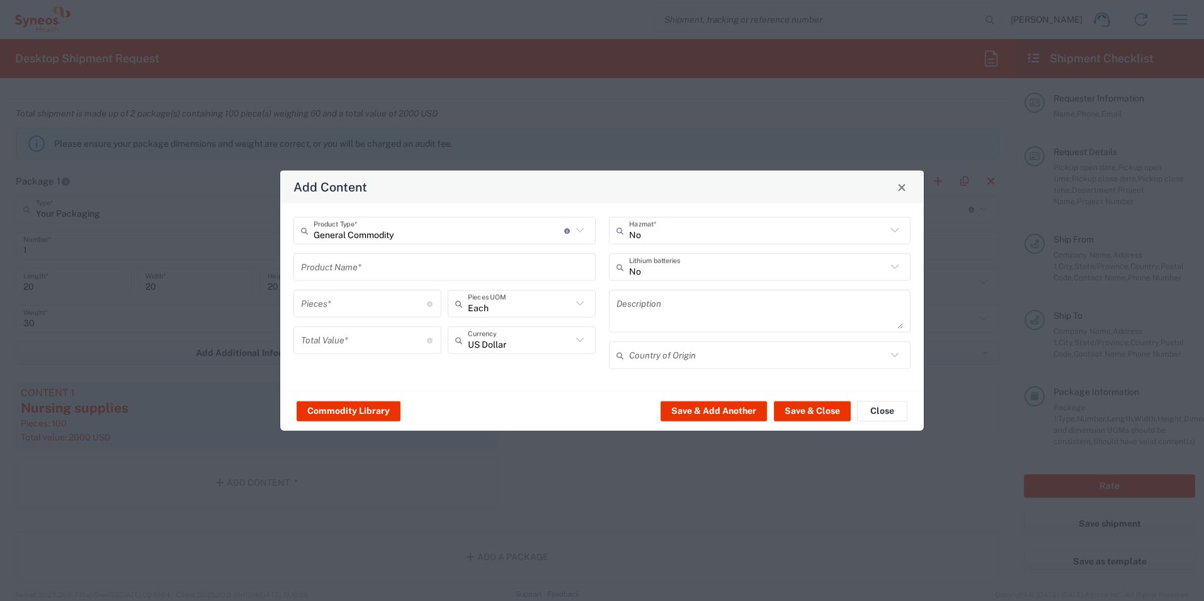
click at [429, 276] on input "text" at bounding box center [444, 267] width 287 height 22
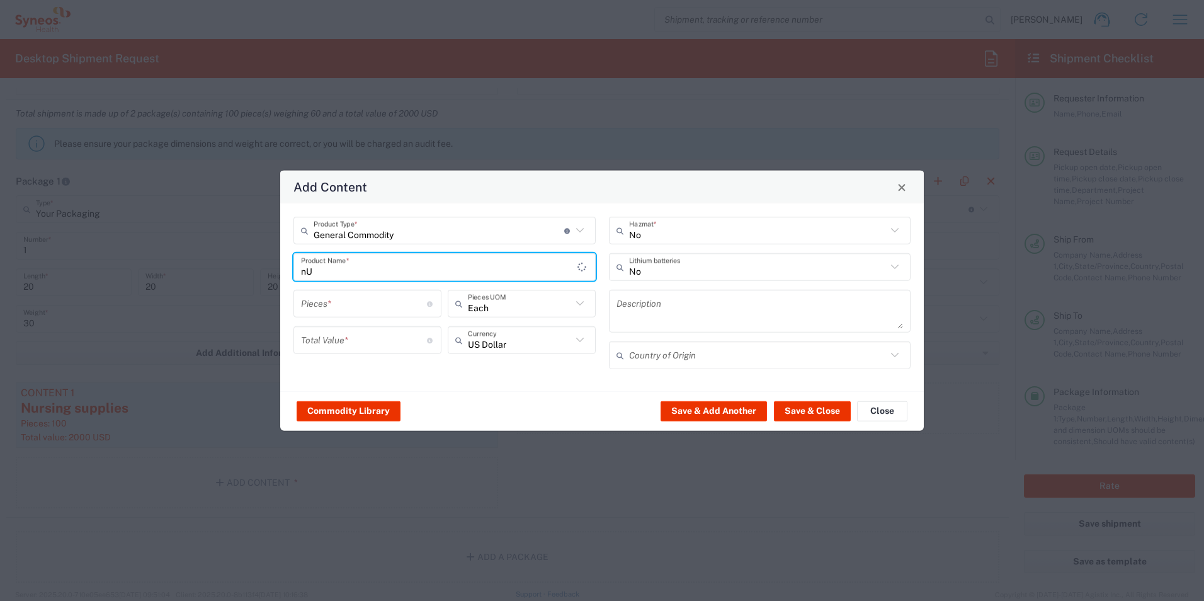
type input "n"
type input "Nursing Supplies"
click at [358, 307] on input "number" at bounding box center [364, 303] width 126 height 22
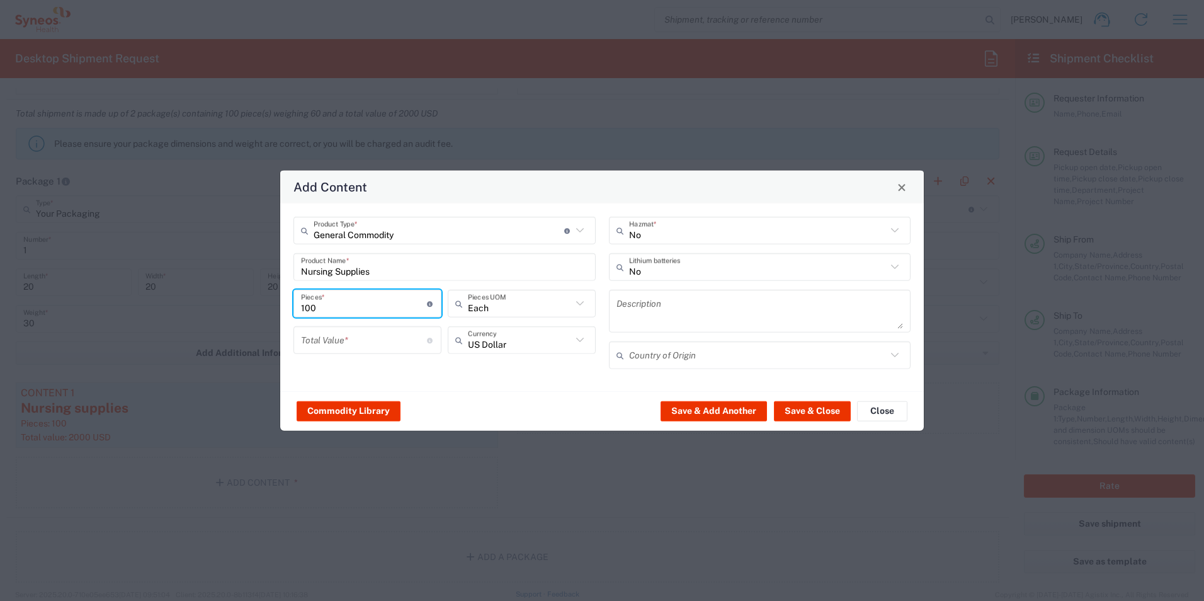
type input "100"
click at [385, 339] on input "number" at bounding box center [364, 340] width 126 height 22
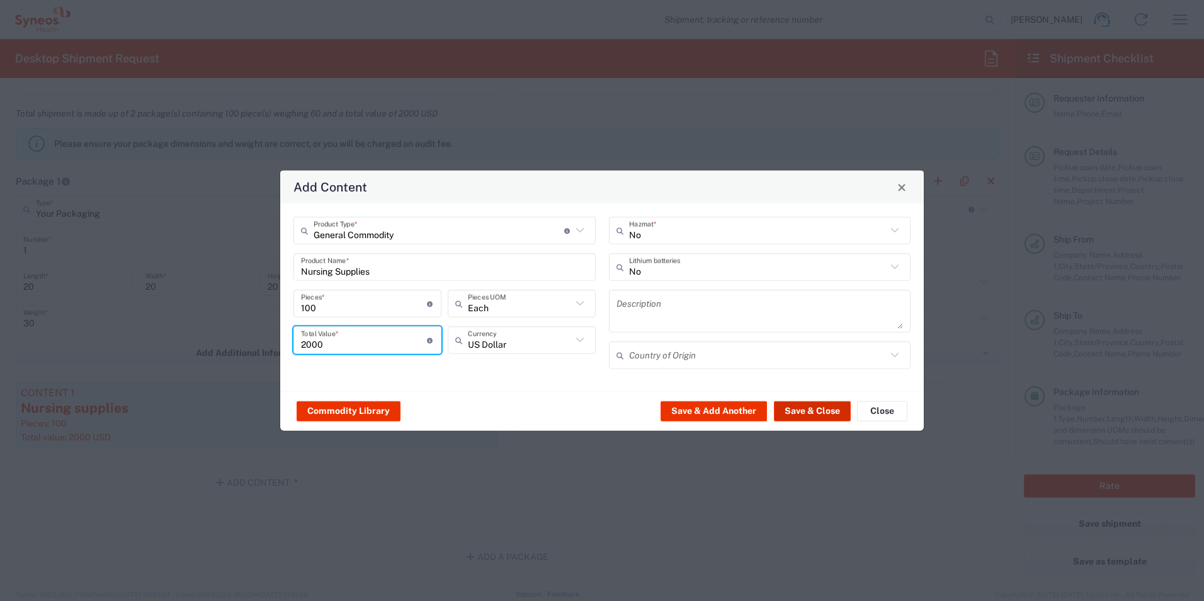
type input "2000"
click at [823, 411] on button "Save & Close" at bounding box center [812, 410] width 77 height 20
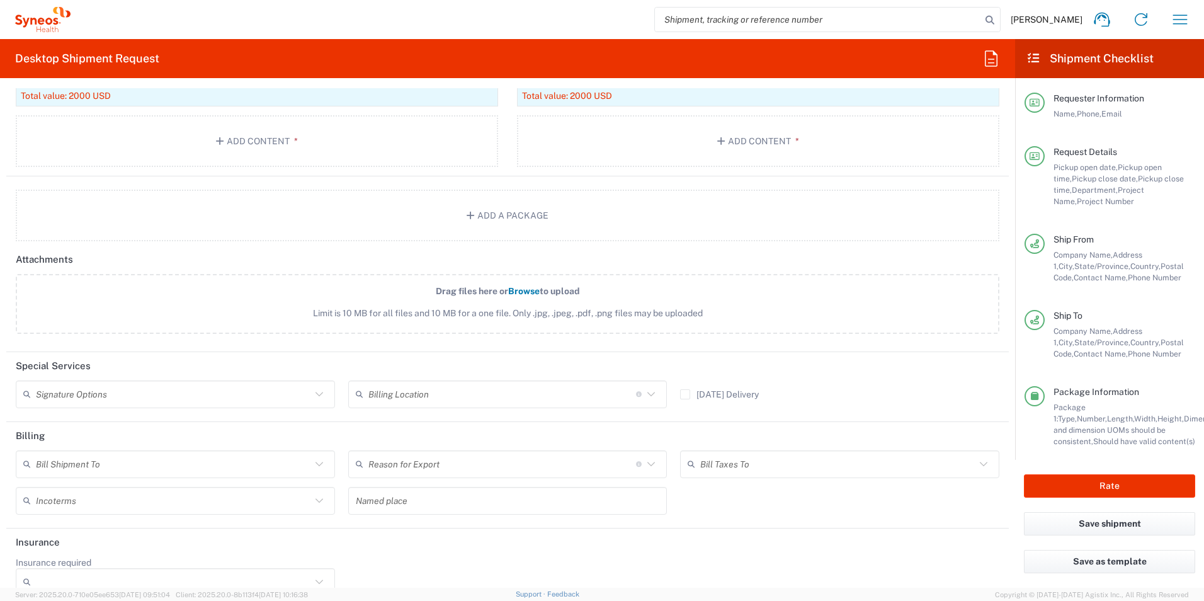
scroll to position [1370, 0]
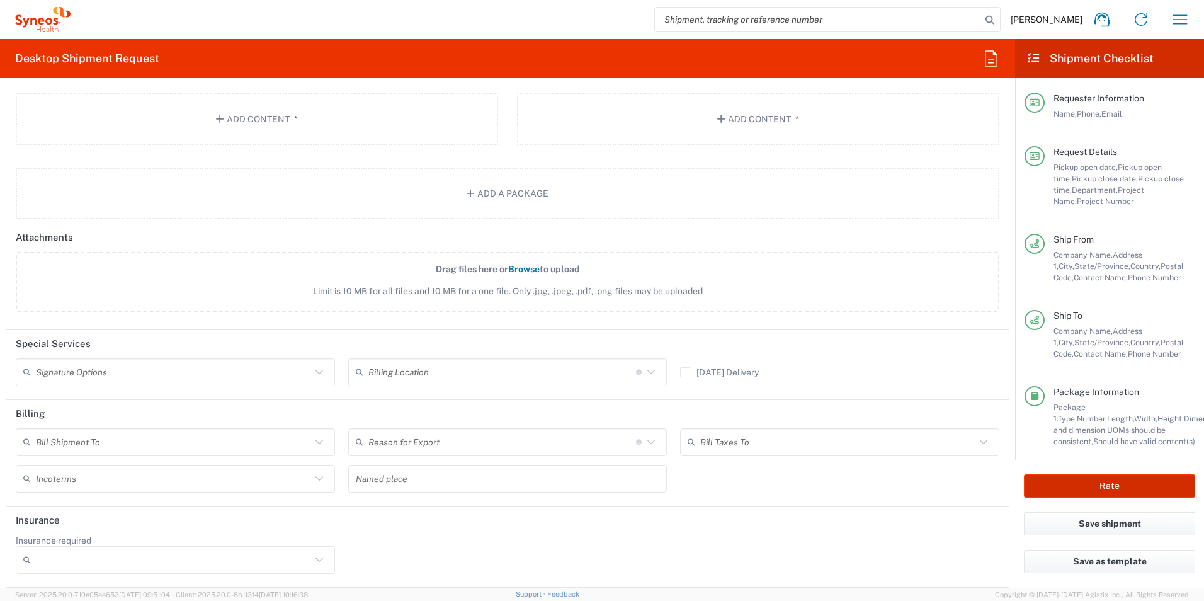
click at [1071, 481] on button "Rate" at bounding box center [1109, 485] width 171 height 23
type input "3190 DEPARTMENTAL EXPENSE"
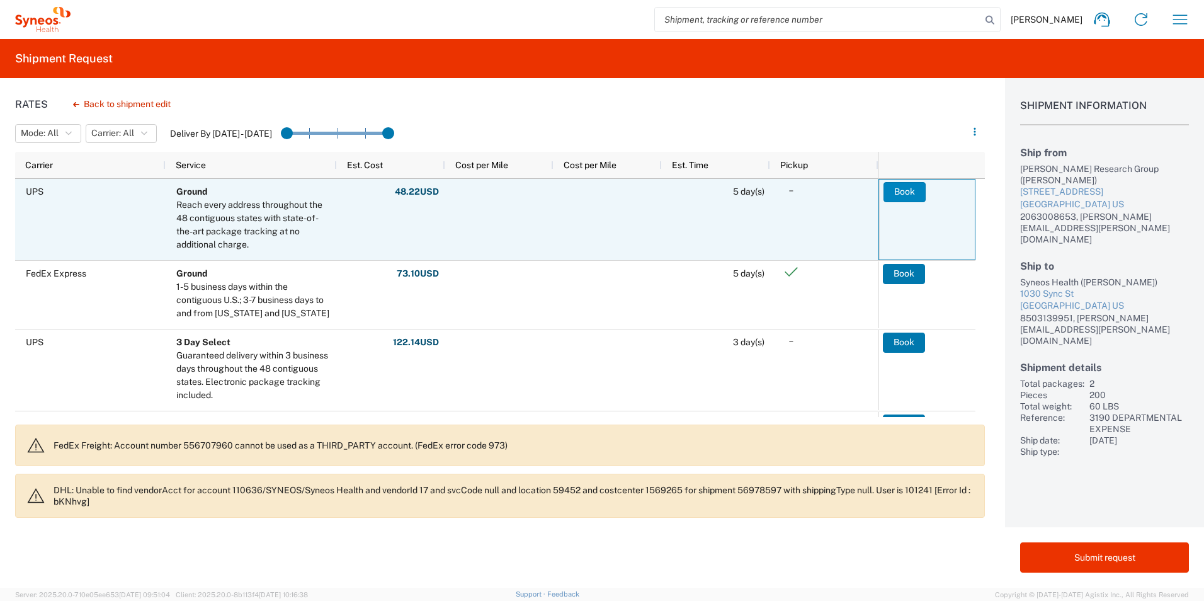
click at [901, 186] on button "Book" at bounding box center [904, 192] width 42 height 20
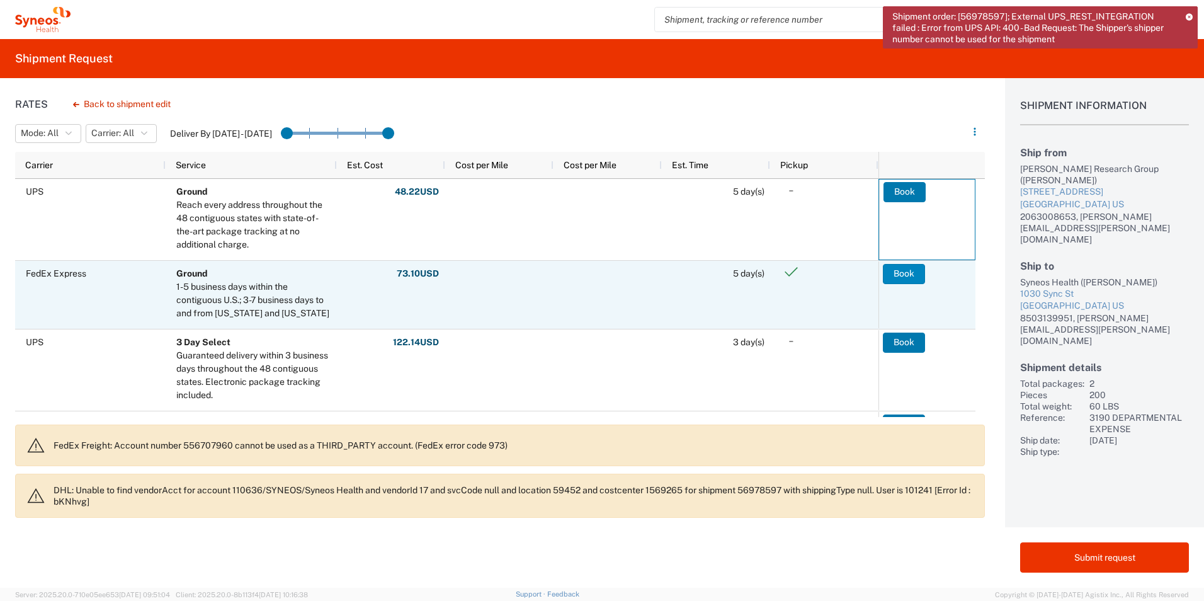
click at [901, 277] on button "Book" at bounding box center [904, 274] width 42 height 20
